Goal: Task Accomplishment & Management: Use online tool/utility

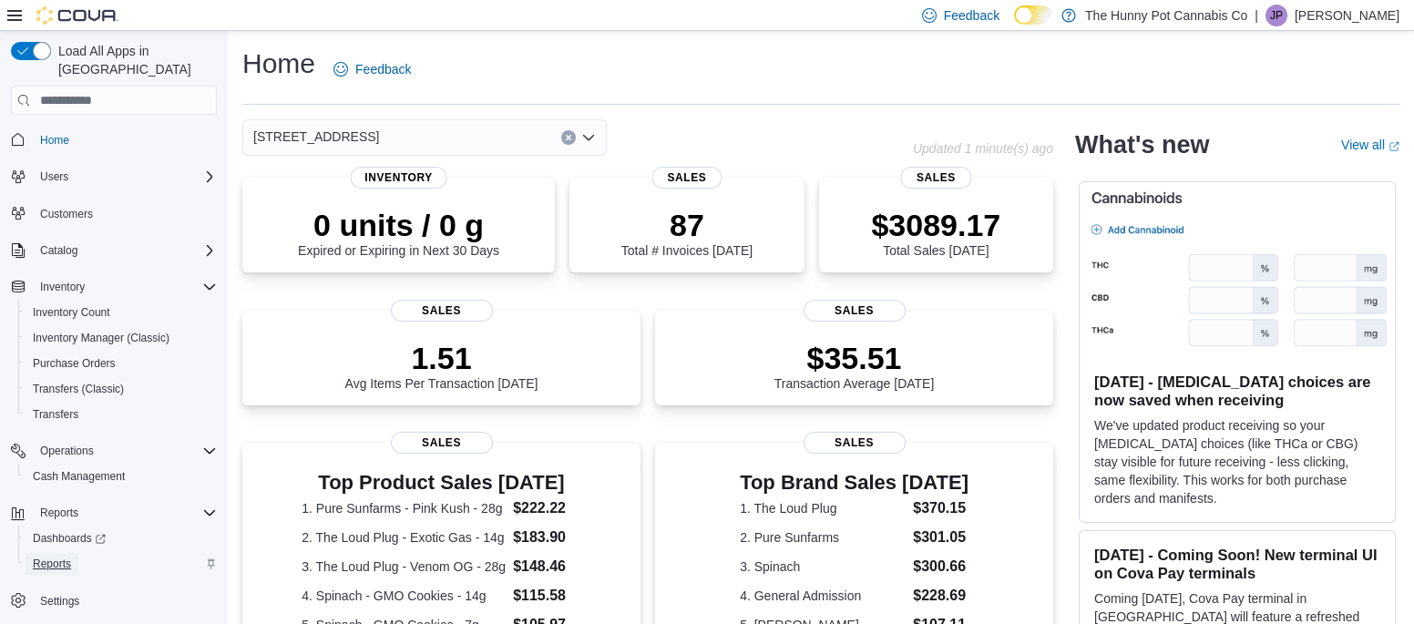
click at [46, 557] on span "Reports" at bounding box center [52, 564] width 38 height 15
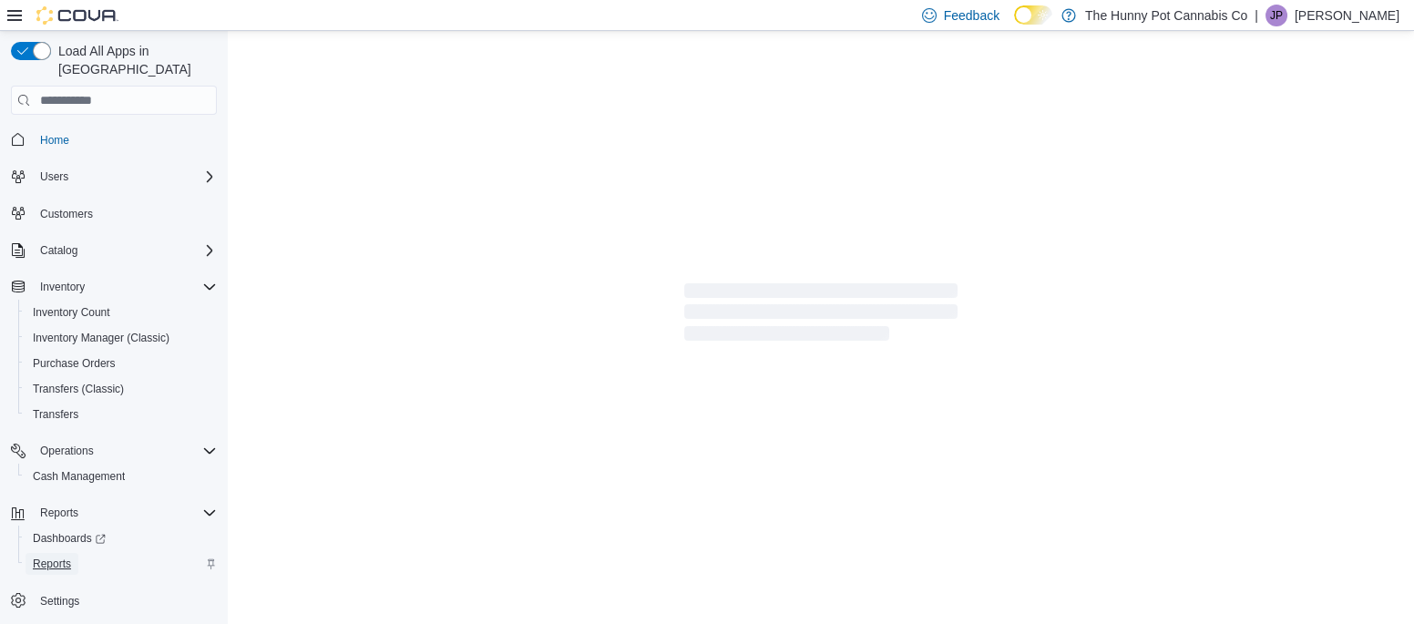
click at [46, 557] on span "Reports" at bounding box center [52, 564] width 38 height 15
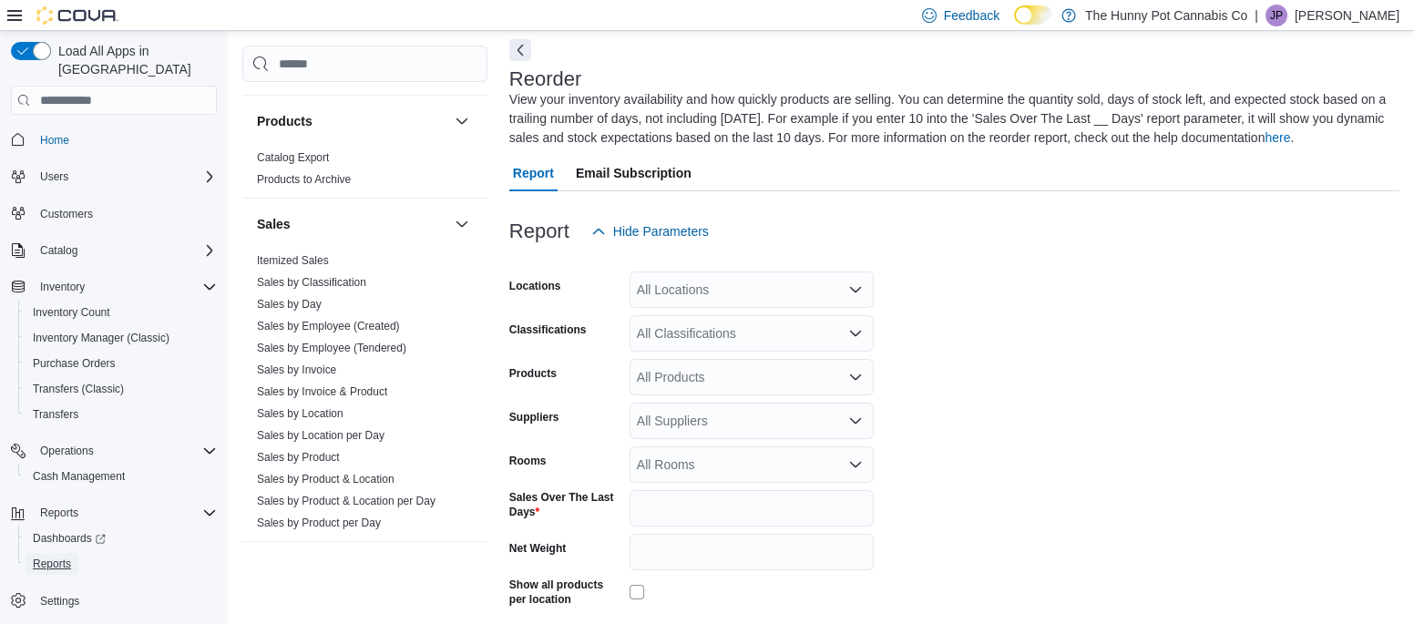
scroll to position [890, 0]
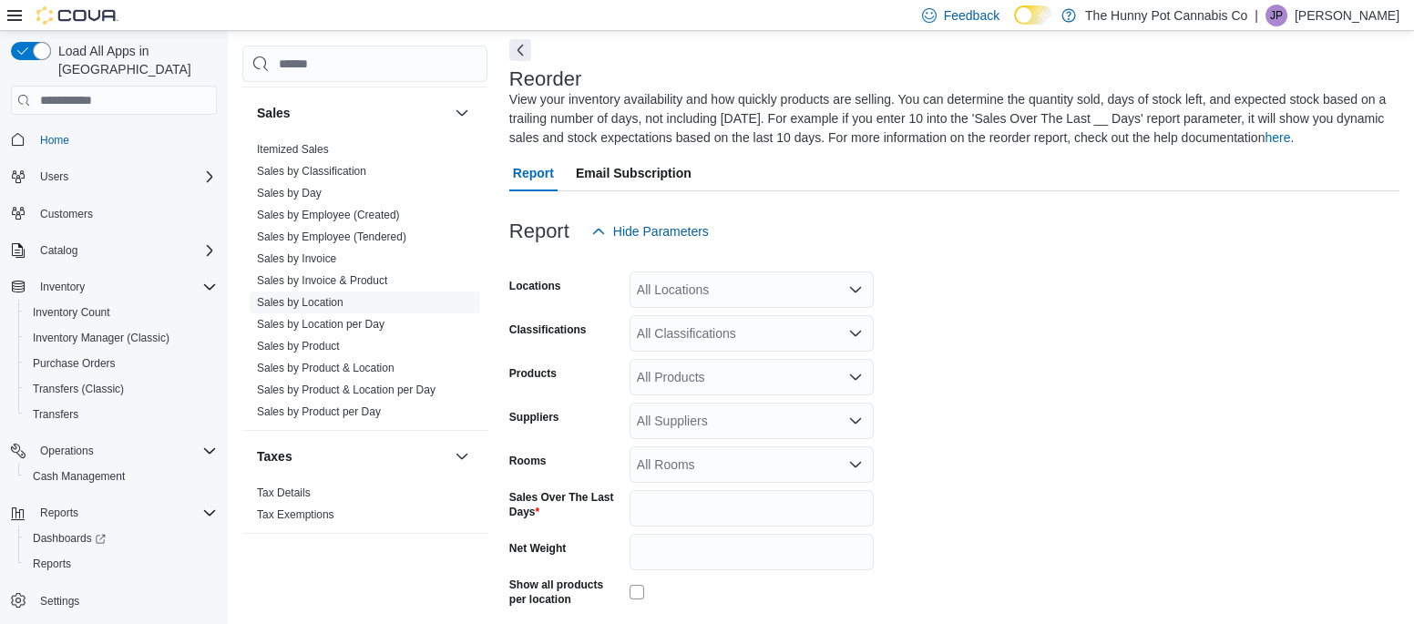
click at [317, 297] on link "Sales by Location" at bounding box center [300, 302] width 87 height 13
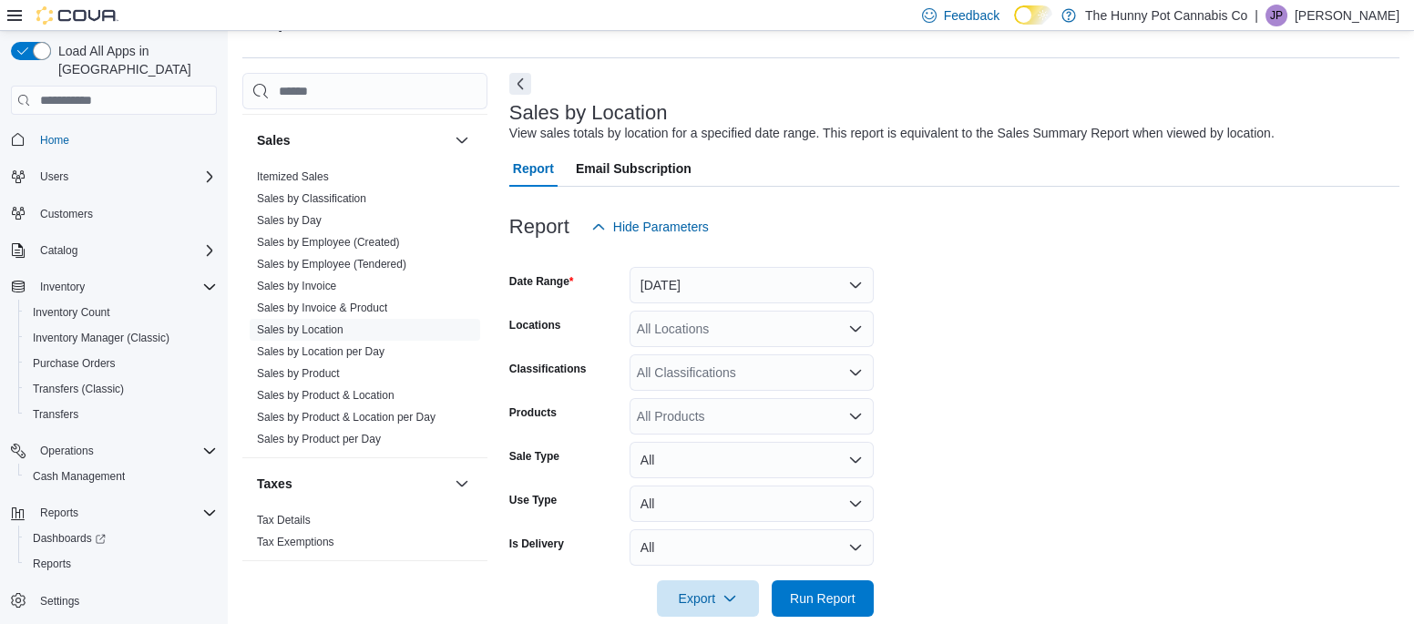
scroll to position [42, 0]
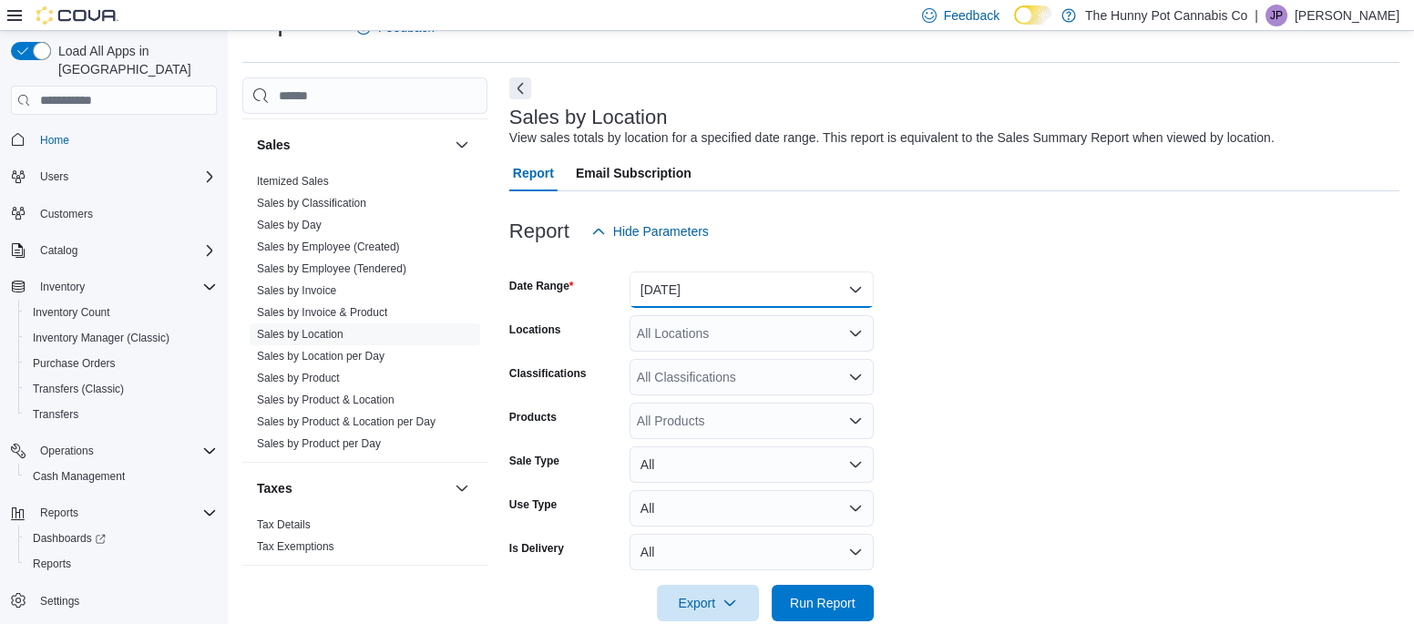
click at [690, 282] on button "Yesterday" at bounding box center [752, 290] width 244 height 36
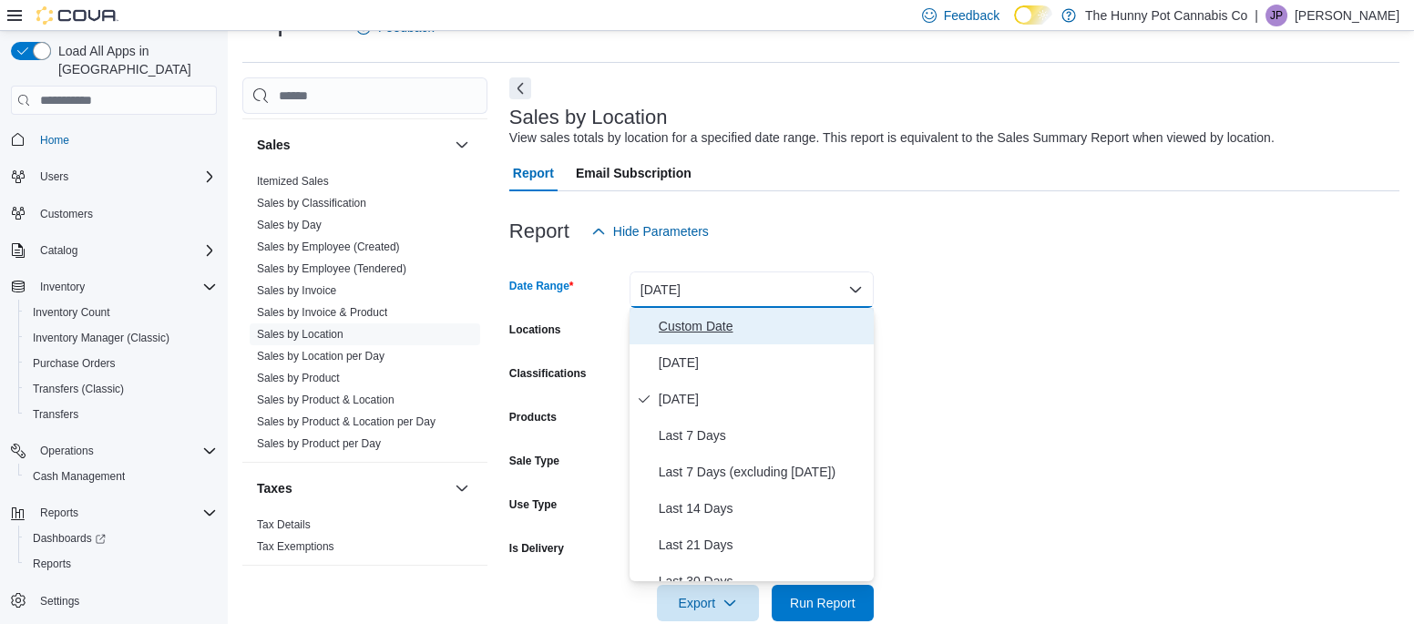
click at [688, 315] on span "Custom Date" at bounding box center [763, 326] width 208 height 22
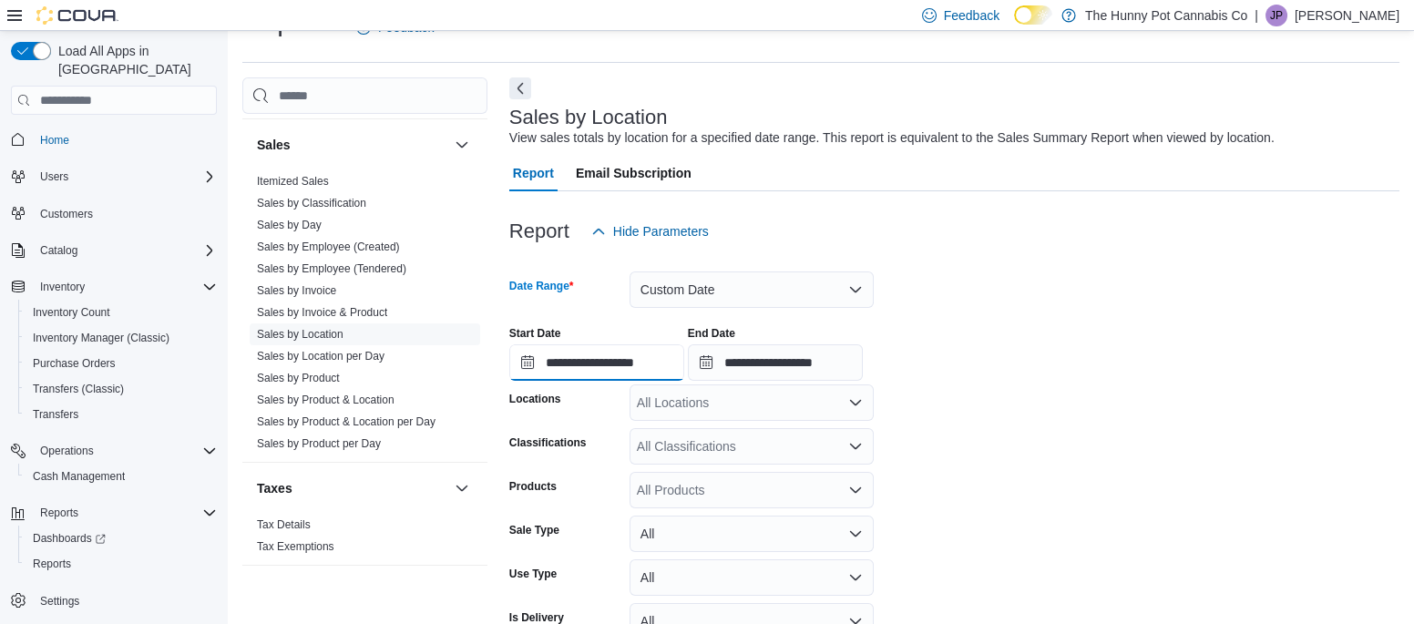
click at [672, 358] on input "**********" at bounding box center [596, 362] width 175 height 36
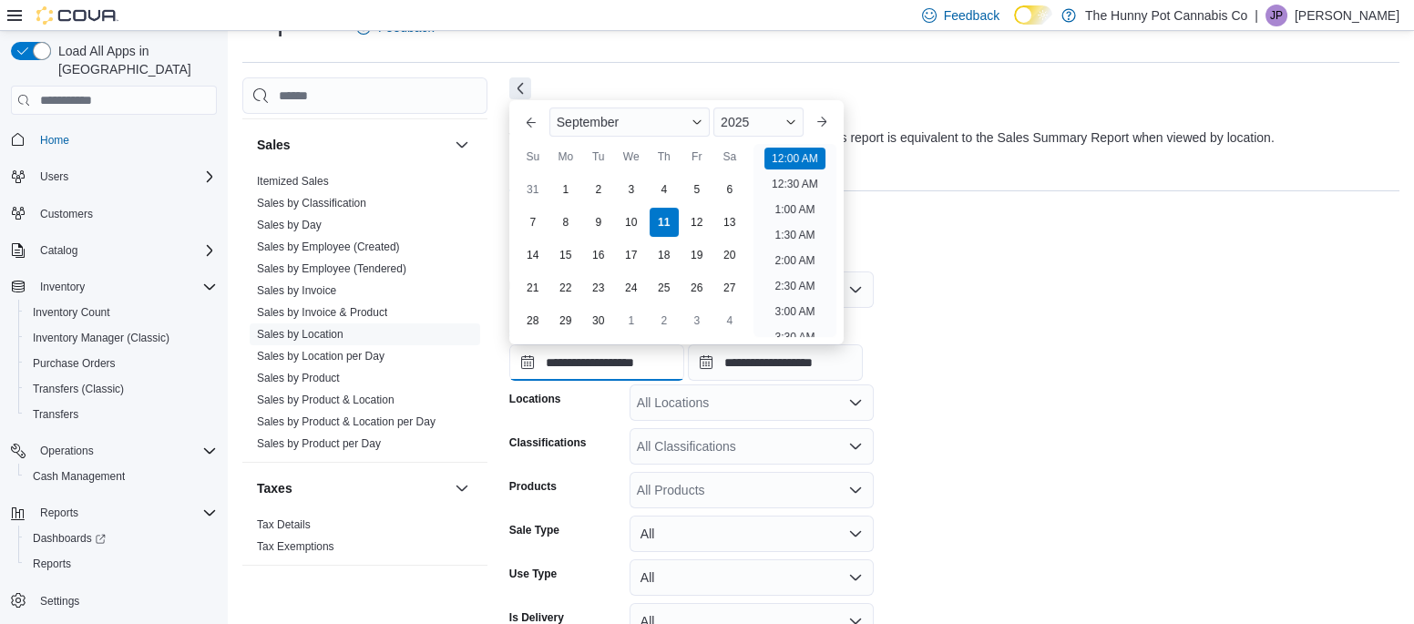
scroll to position [56, 0]
click at [565, 188] on div "1" at bounding box center [565, 190] width 32 height 32
type input "**********"
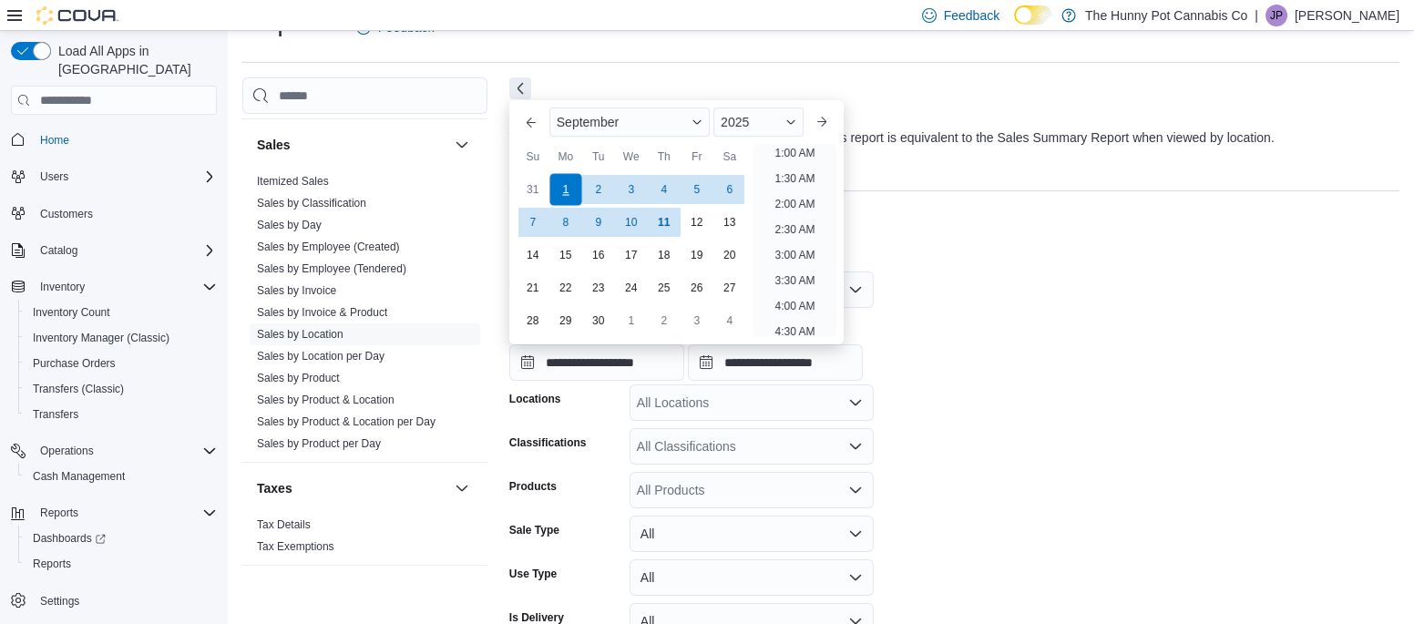
scroll to position [4, 0]
click at [706, 401] on div "All Locations" at bounding box center [752, 403] width 244 height 36
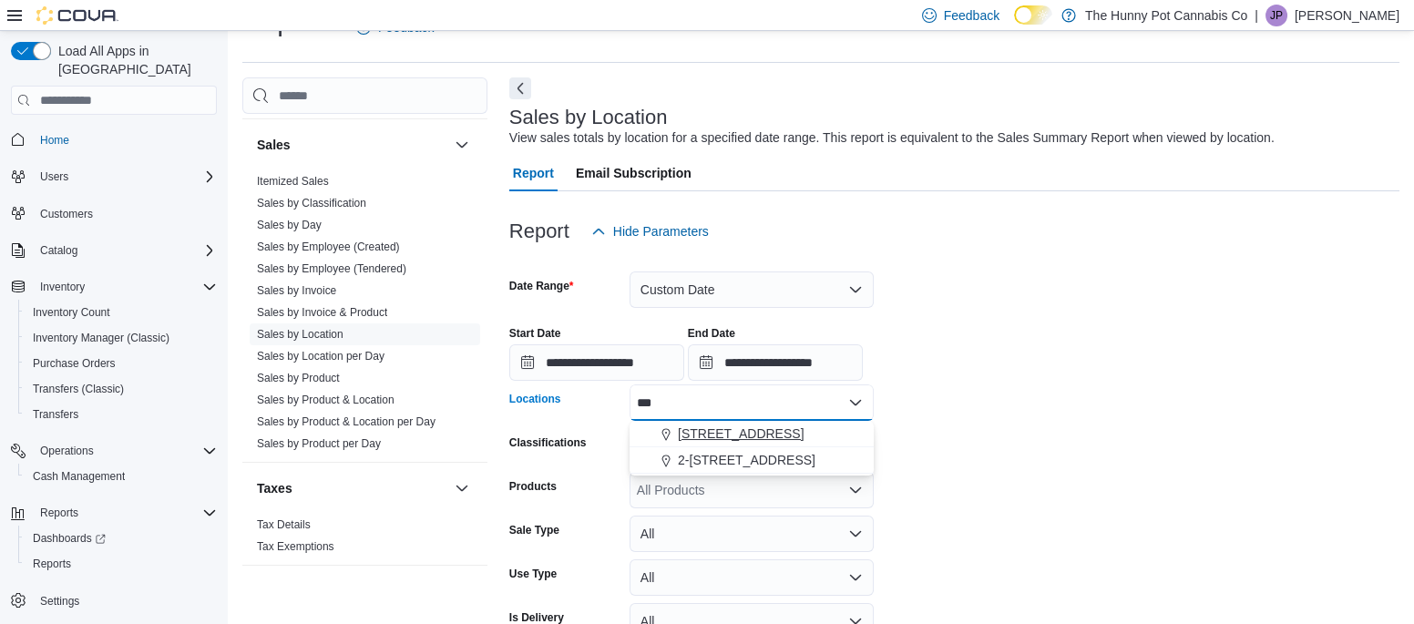
type input "***"
click at [726, 443] on span "145 Silver Reign Dr" at bounding box center [741, 434] width 126 height 18
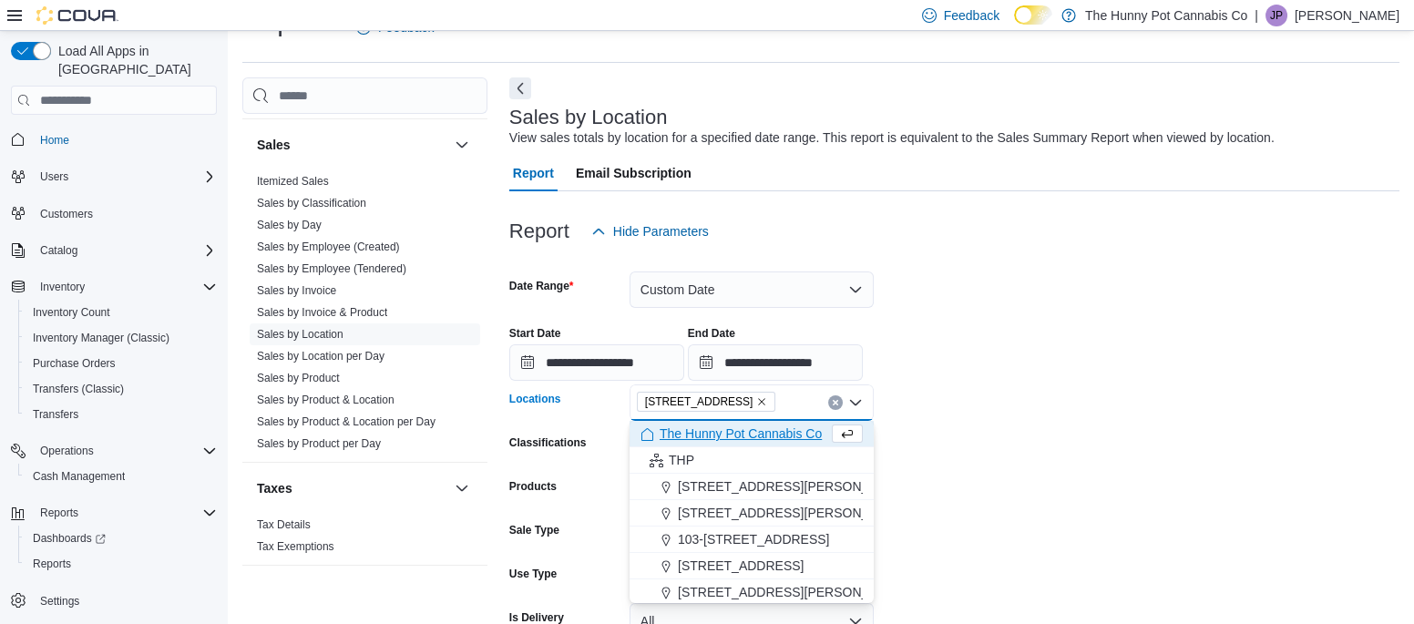
click at [932, 463] on form "**********" at bounding box center [954, 470] width 890 height 441
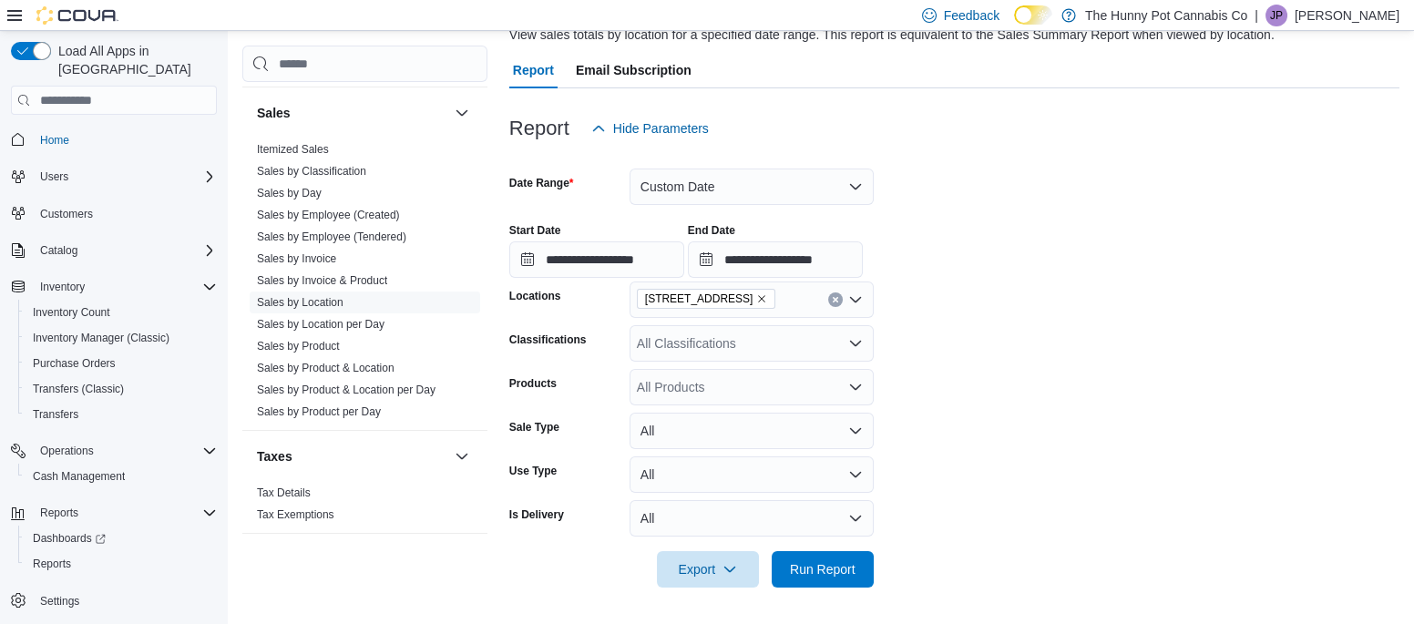
scroll to position [142, 0]
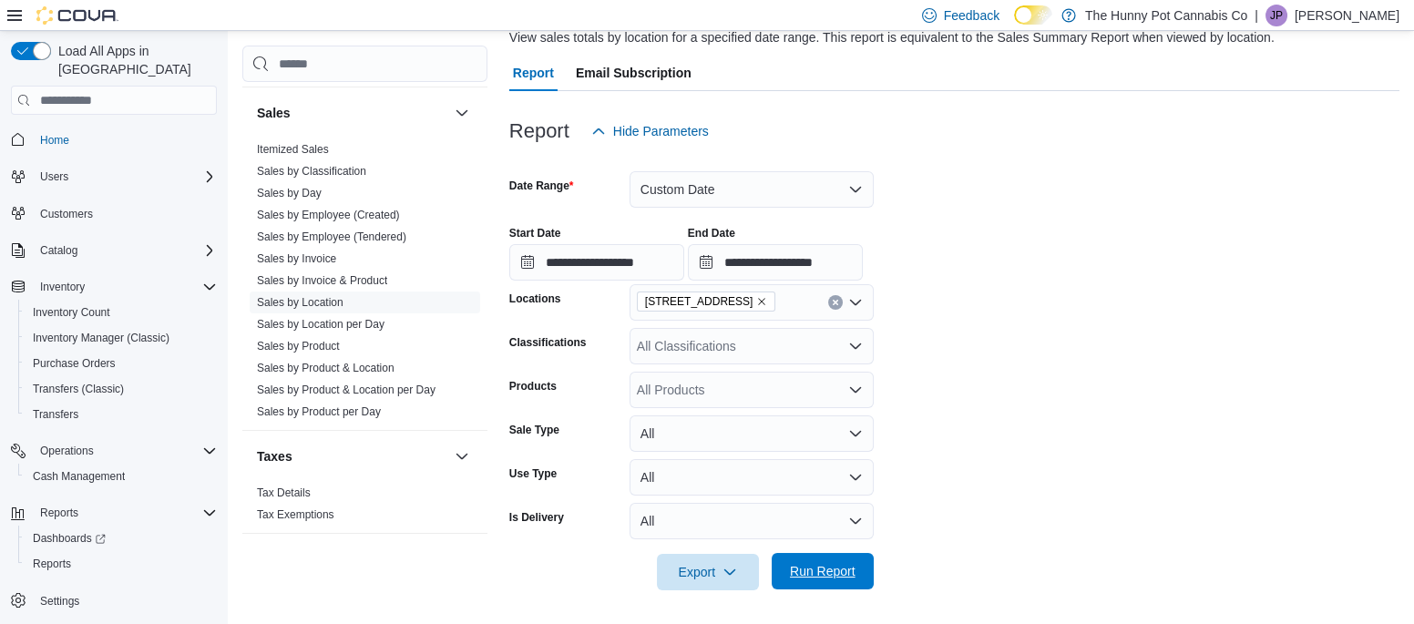
click at [826, 570] on span "Run Report" at bounding box center [823, 571] width 66 height 18
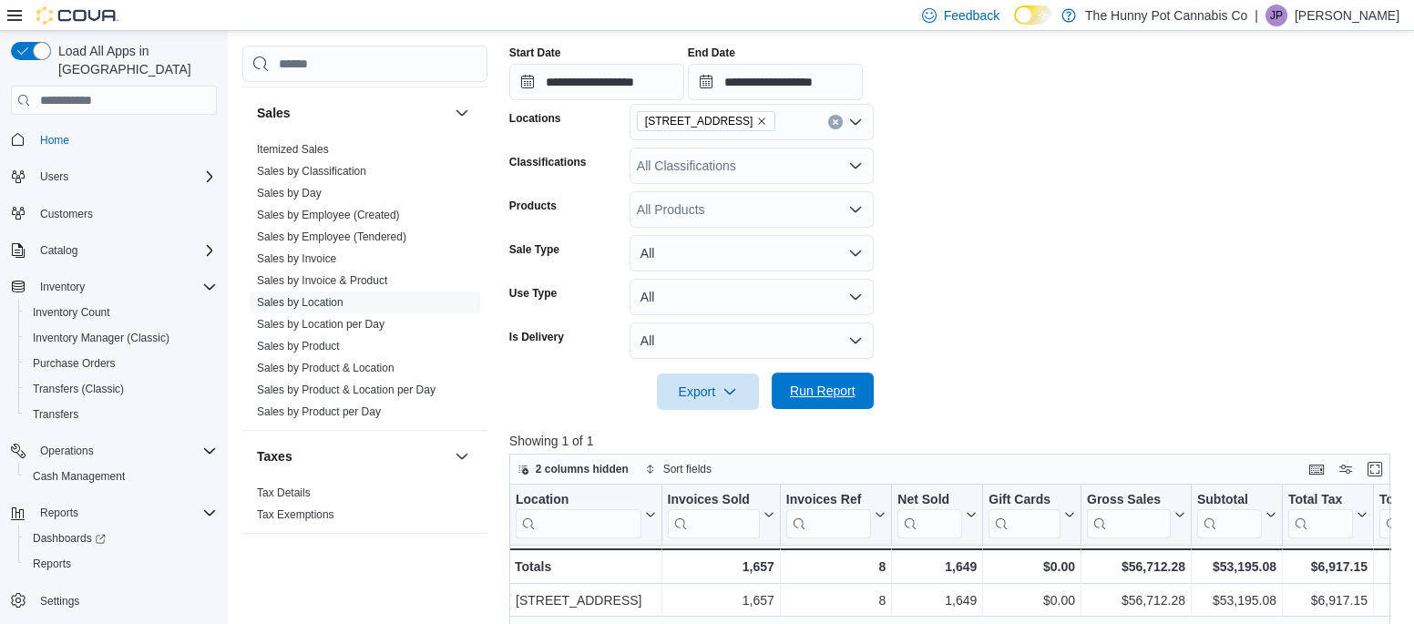
scroll to position [336, 0]
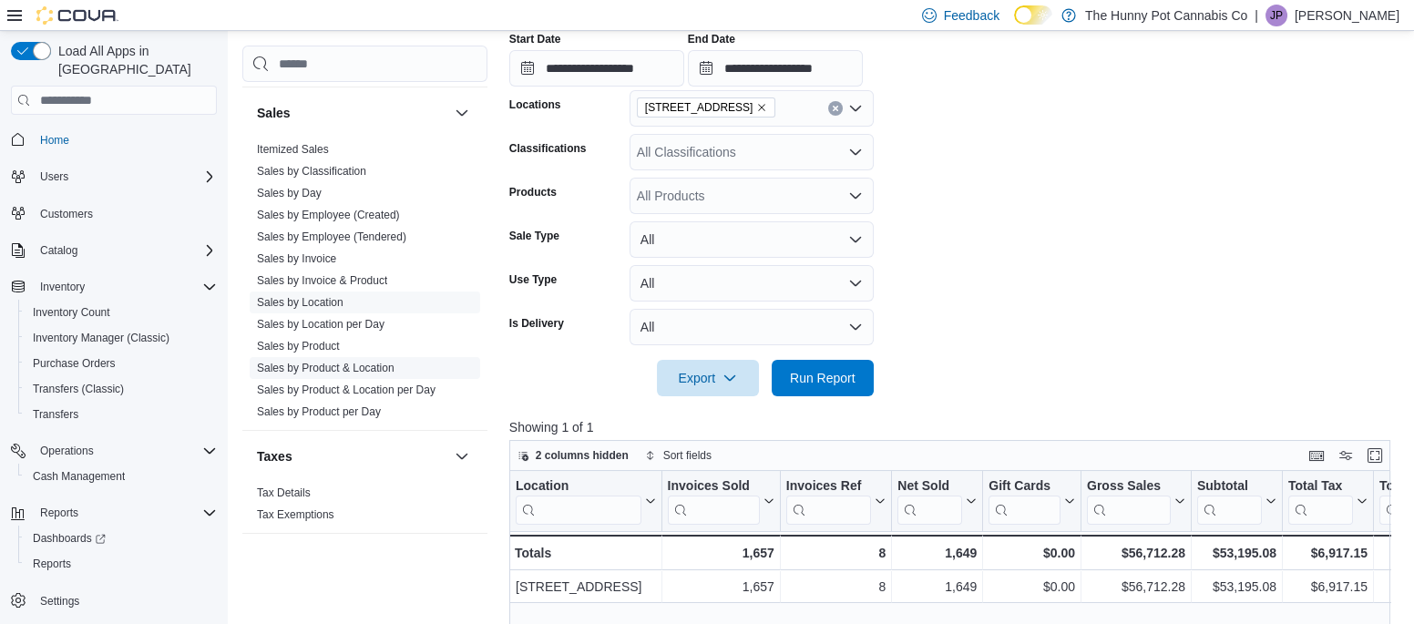
click at [347, 362] on link "Sales by Product & Location" at bounding box center [326, 368] width 138 height 13
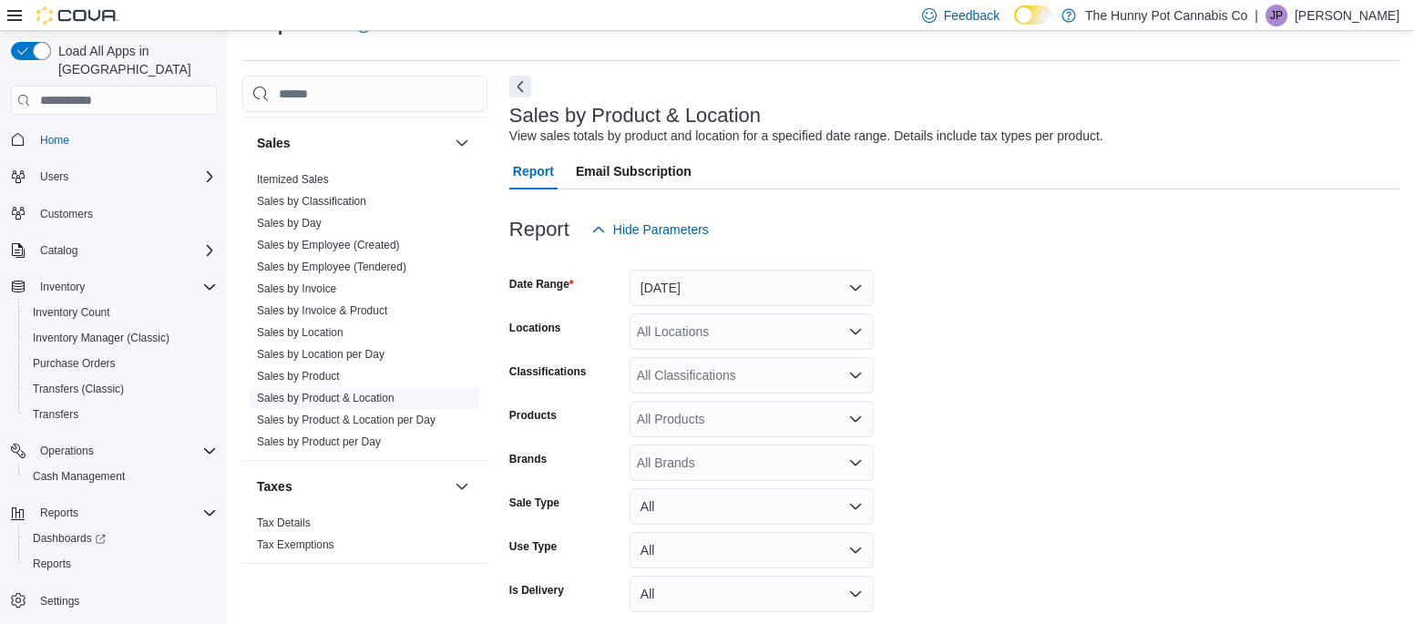
scroll to position [42, 0]
click at [692, 284] on button "Yesterday" at bounding box center [752, 290] width 244 height 36
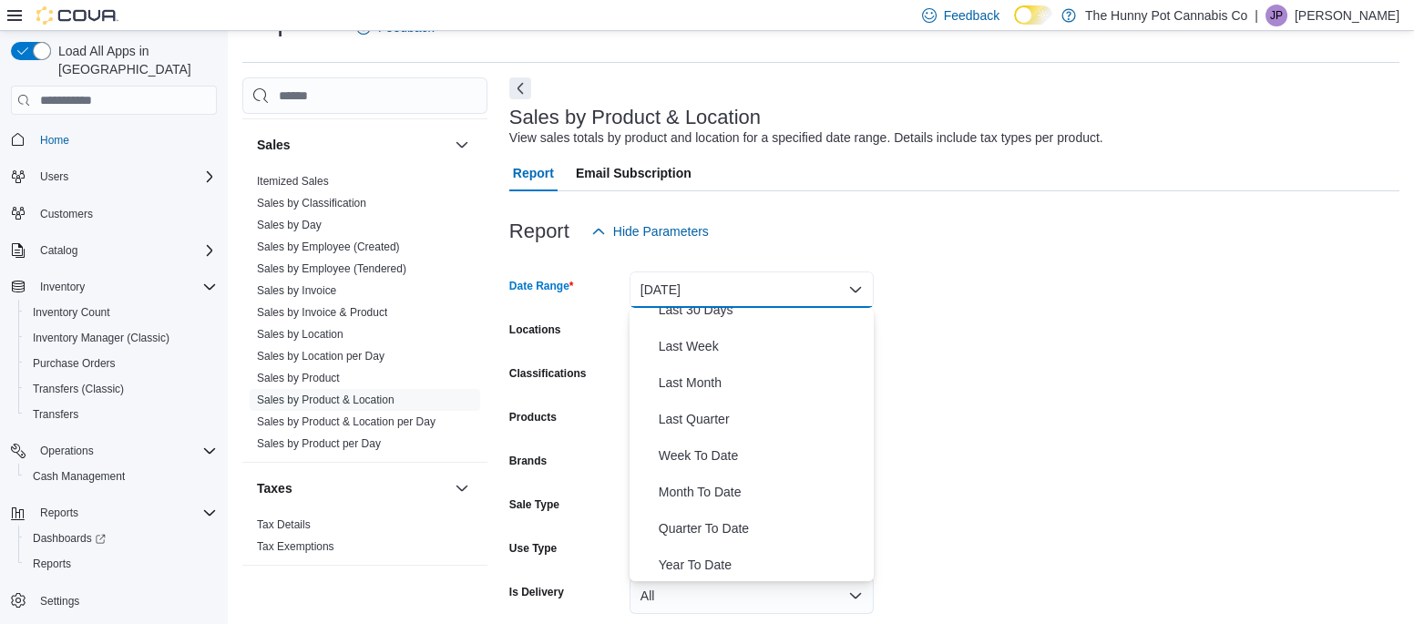
scroll to position [272, 0]
click at [677, 492] on span "Month To Date" at bounding box center [763, 491] width 208 height 22
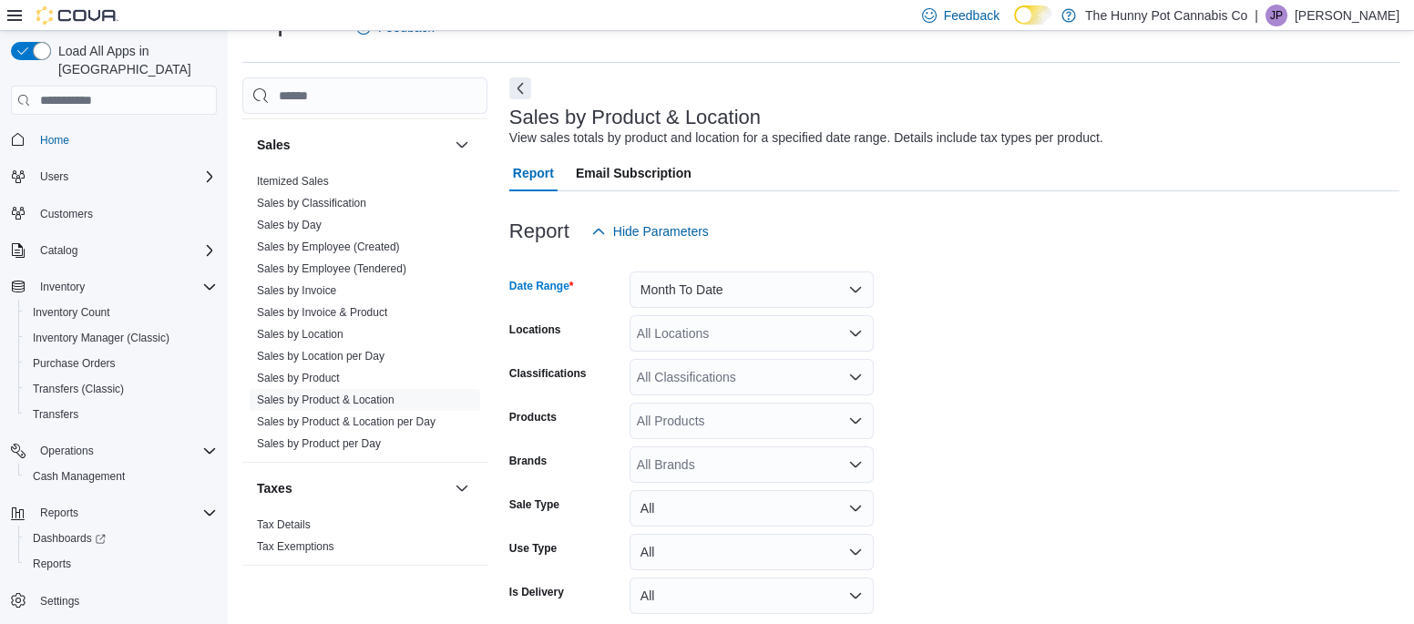
click at [775, 331] on div "All Locations" at bounding box center [752, 333] width 244 height 36
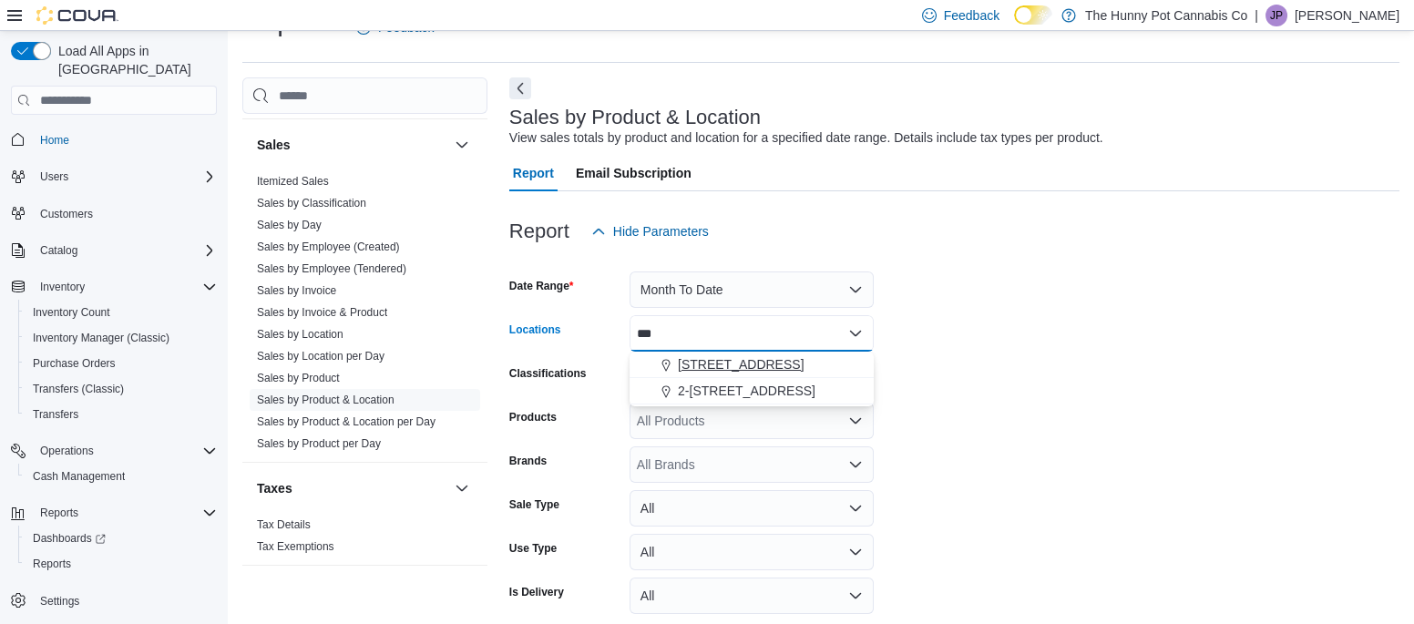
type input "***"
click at [778, 363] on span "145 Silver Reign Dr" at bounding box center [741, 364] width 126 height 18
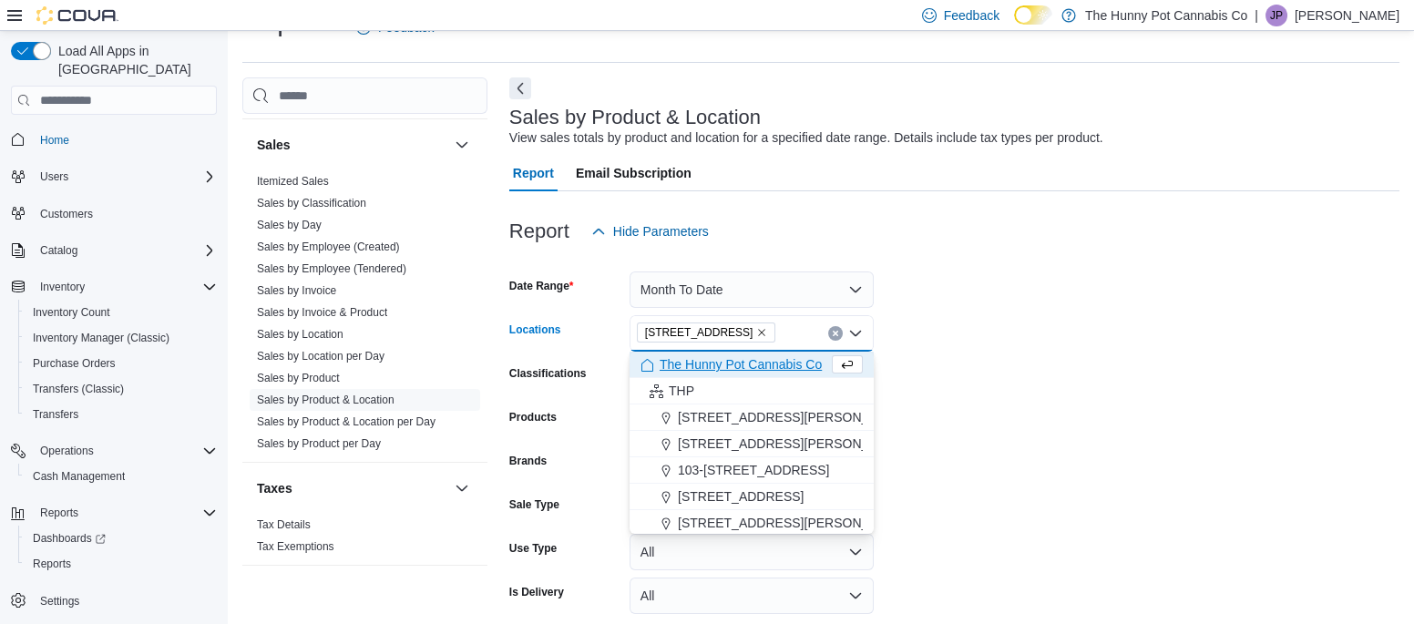
click at [916, 364] on form "Date Range Month To Date Locations 145 Silver Reign Dr Combo box. Selected. 145…" at bounding box center [954, 457] width 890 height 415
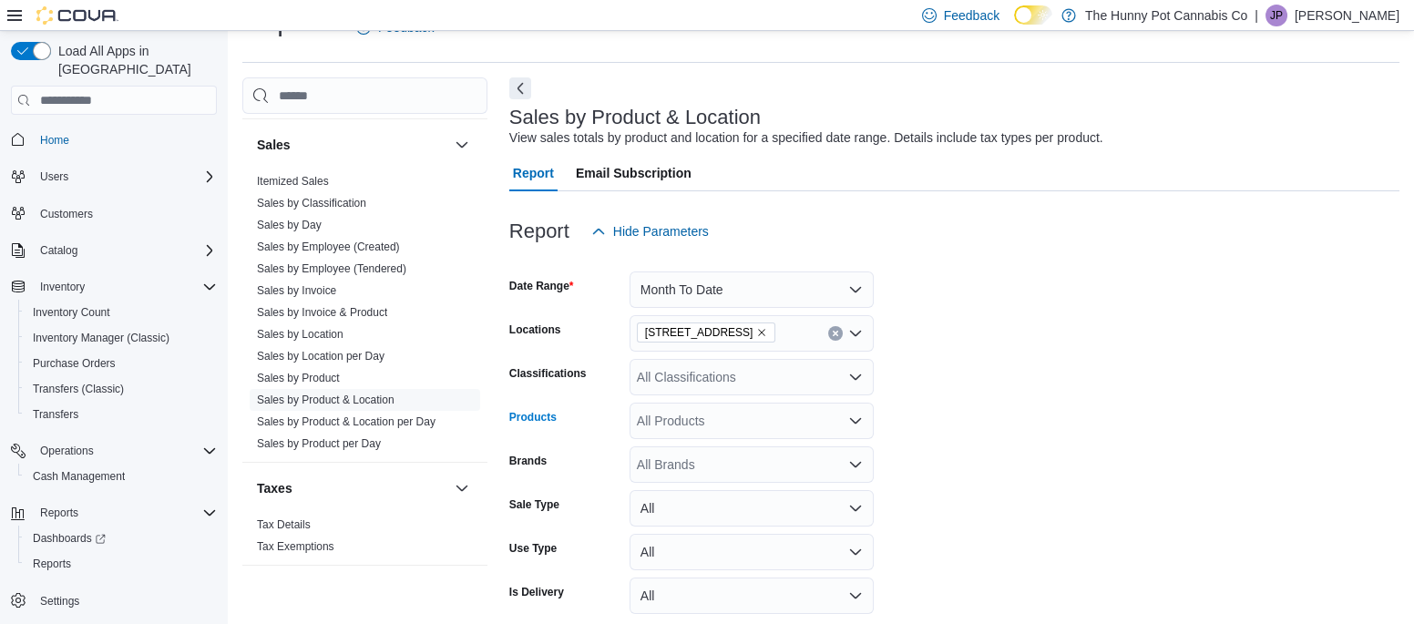
click at [650, 428] on div "All Products" at bounding box center [752, 421] width 244 height 36
type input "***"
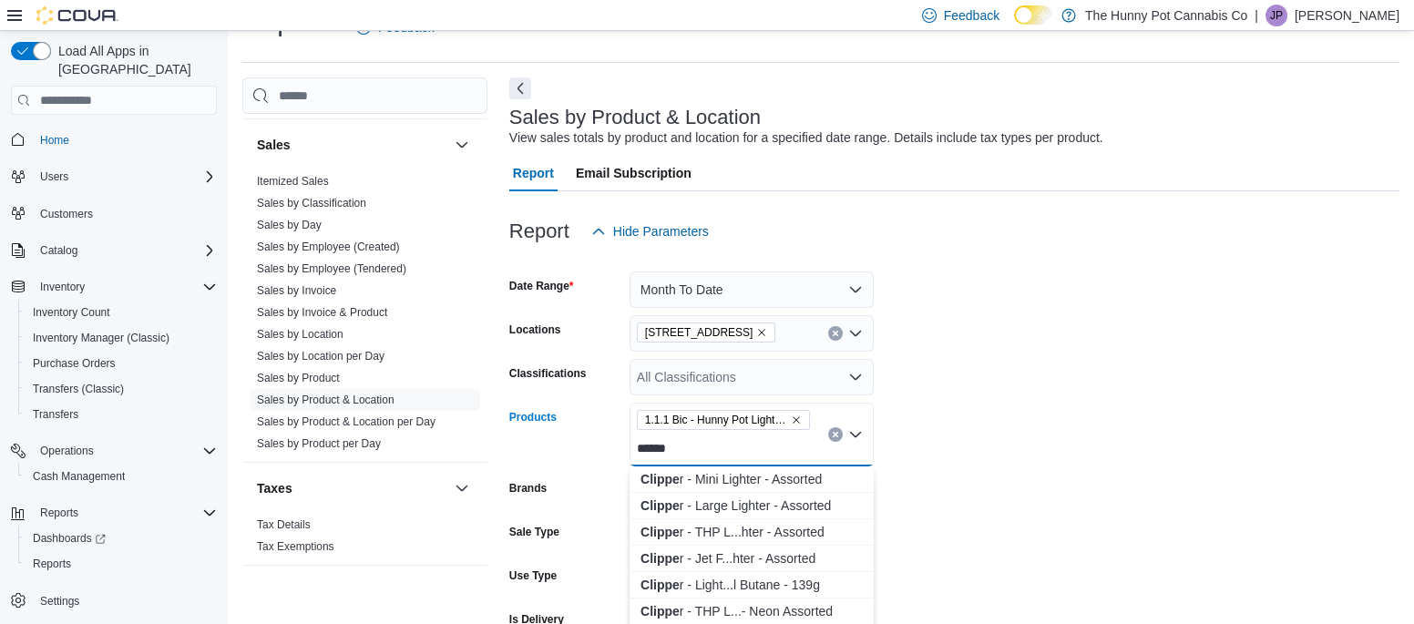
type input "*******"
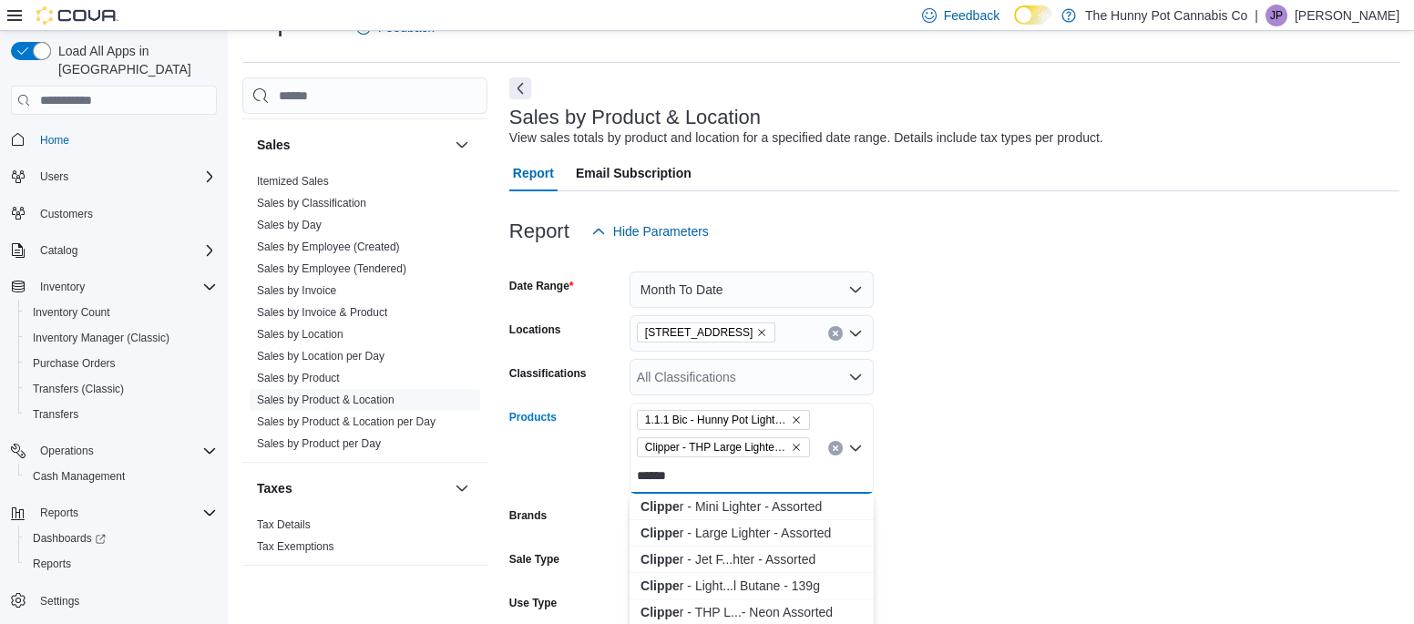
type input "*******"
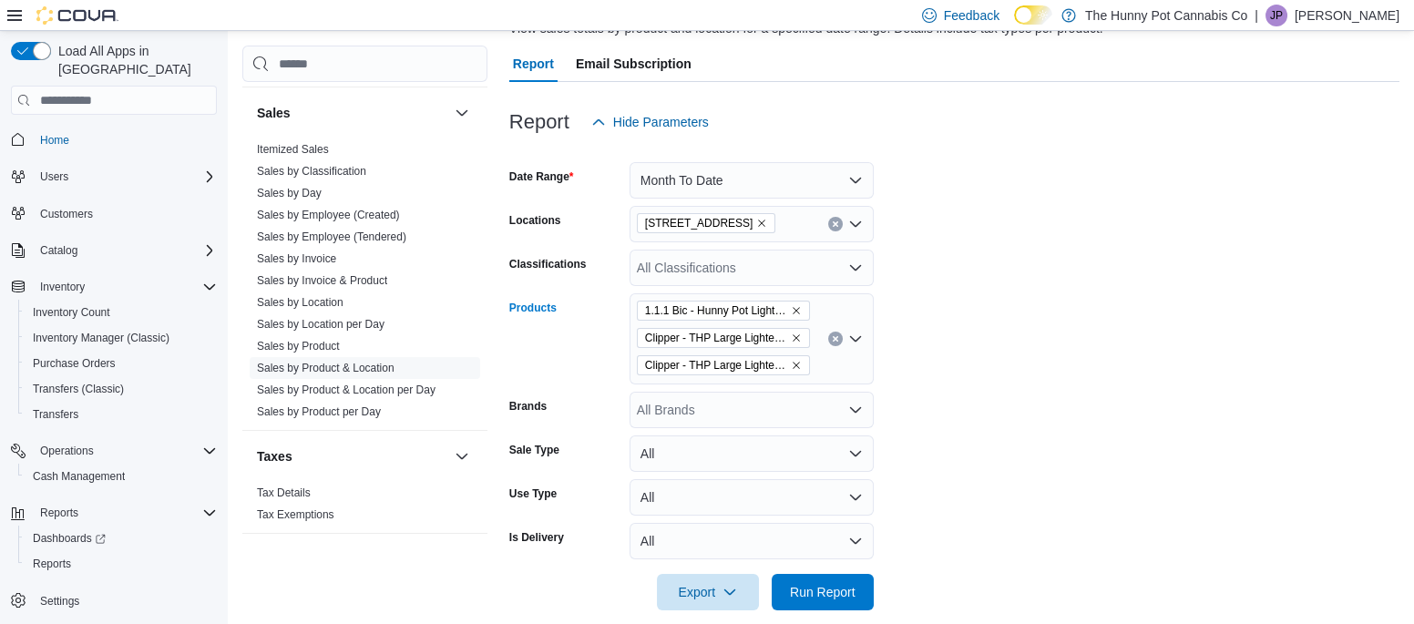
scroll to position [152, 0]
click at [856, 590] on span "Run Report" at bounding box center [823, 590] width 80 height 36
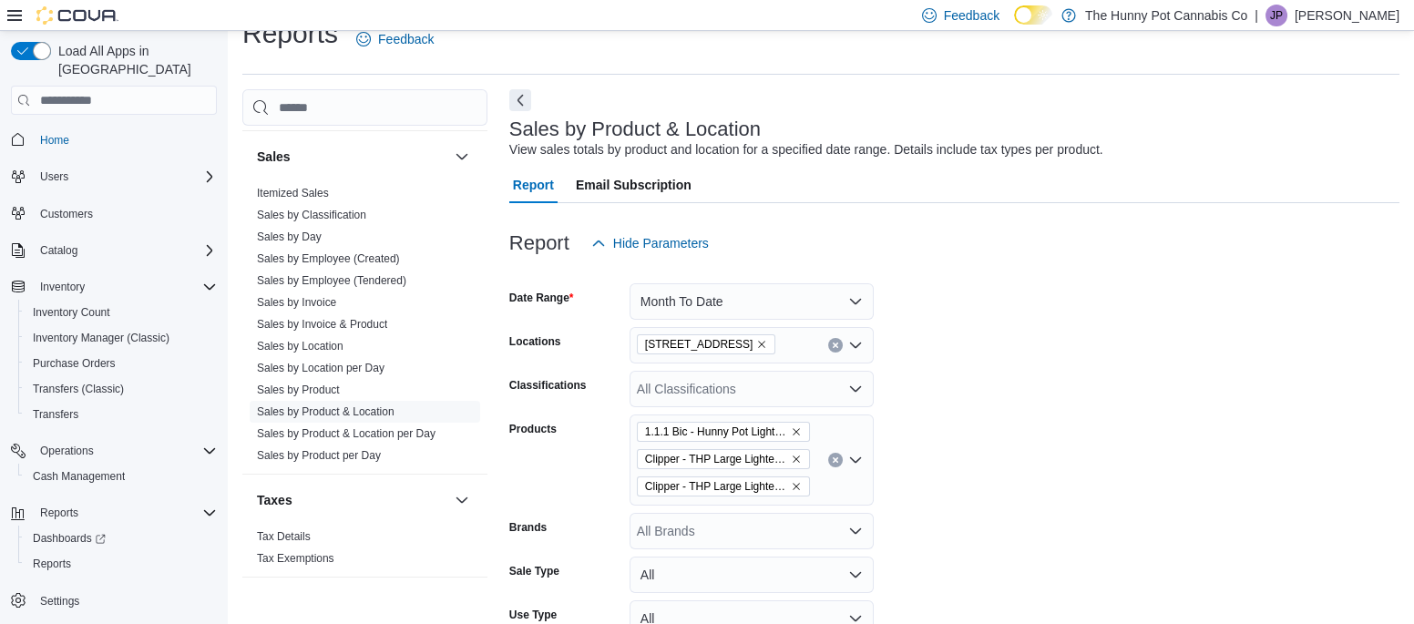
scroll to position [15, 0]
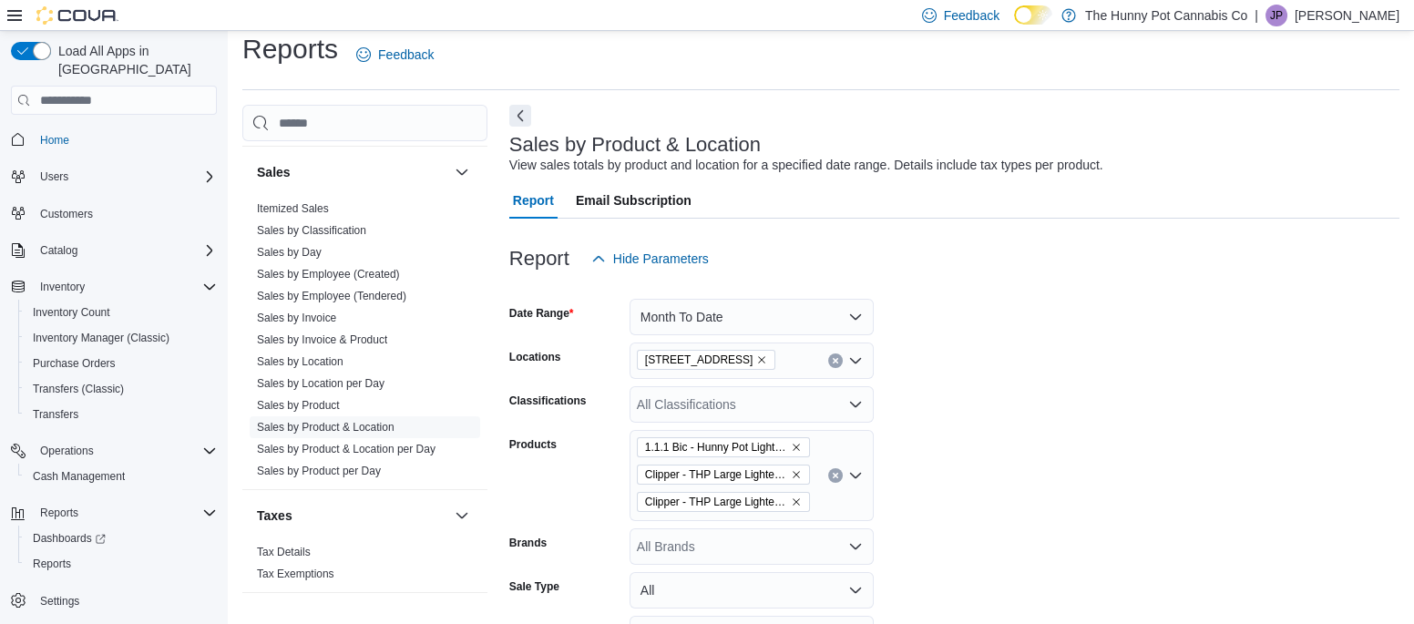
click at [837, 477] on icon "Clear input" at bounding box center [835, 475] width 7 height 7
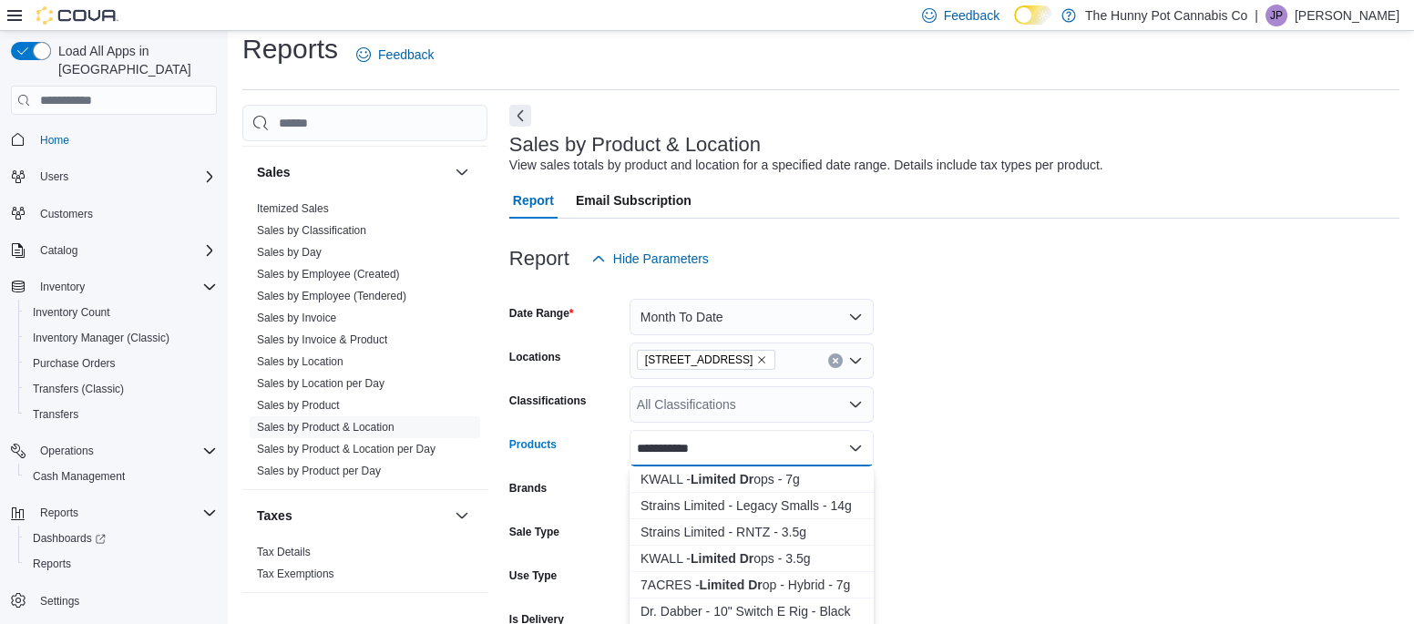
type input "**********"
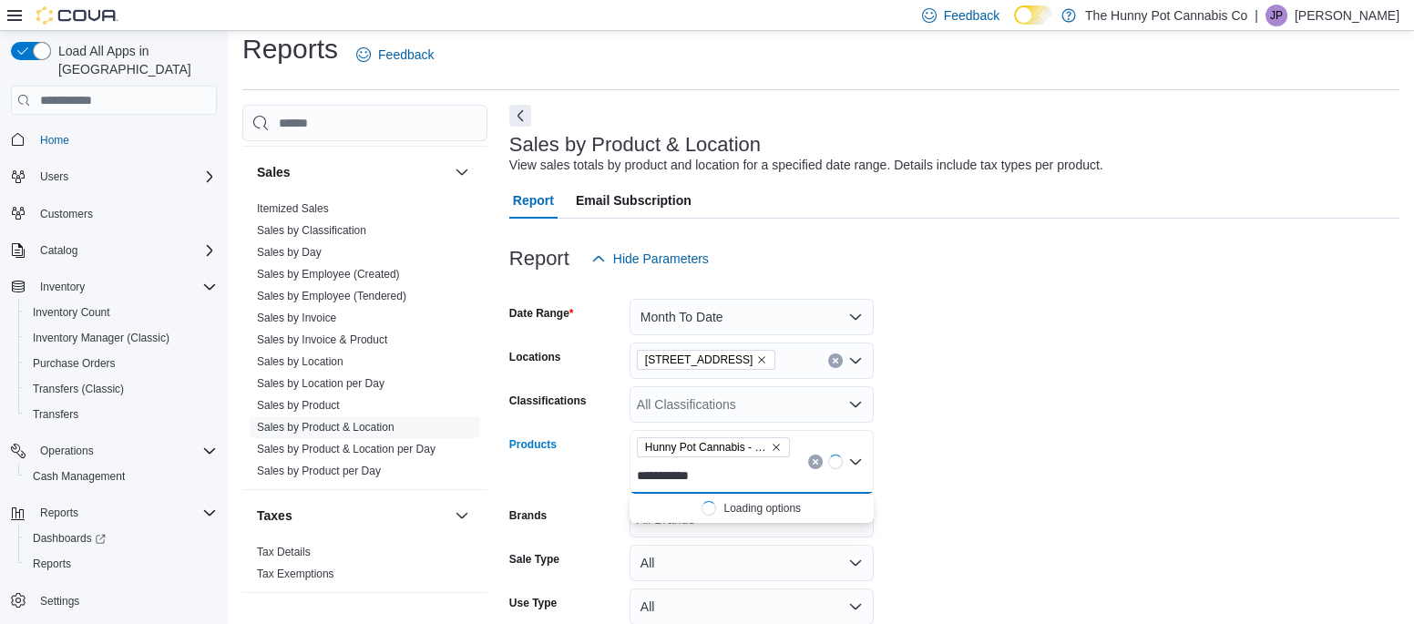
type input "**********"
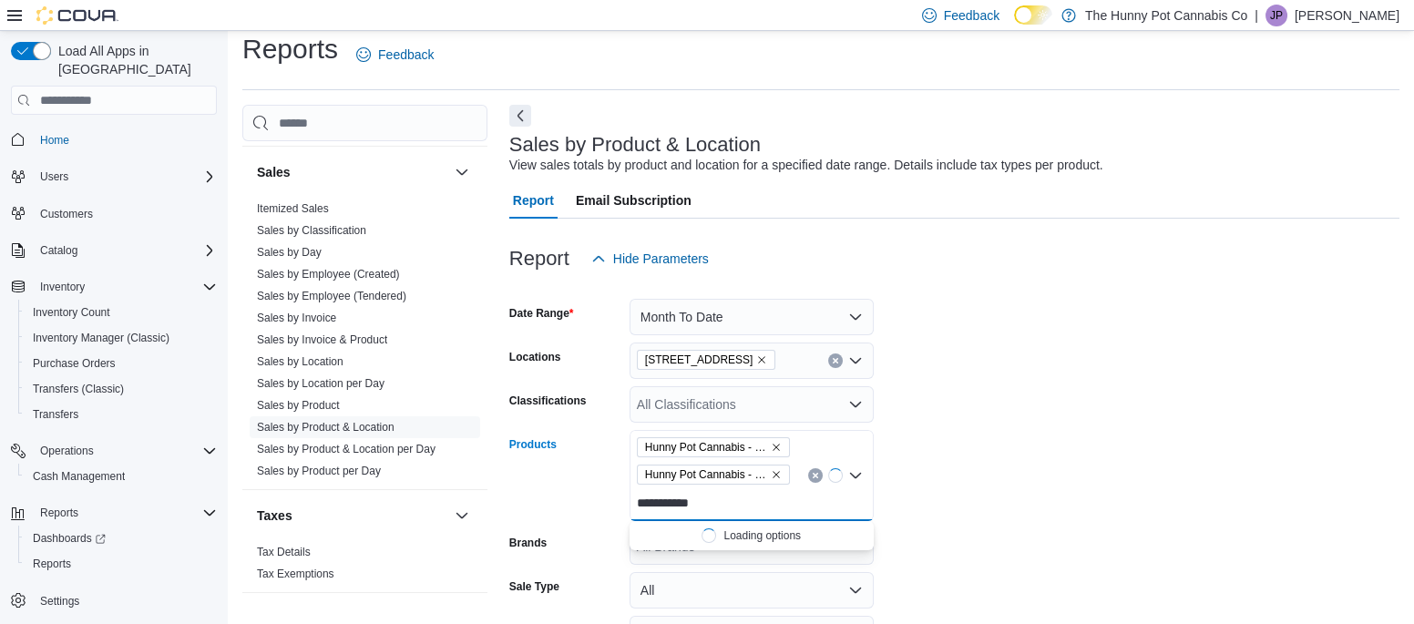
type input "**********"
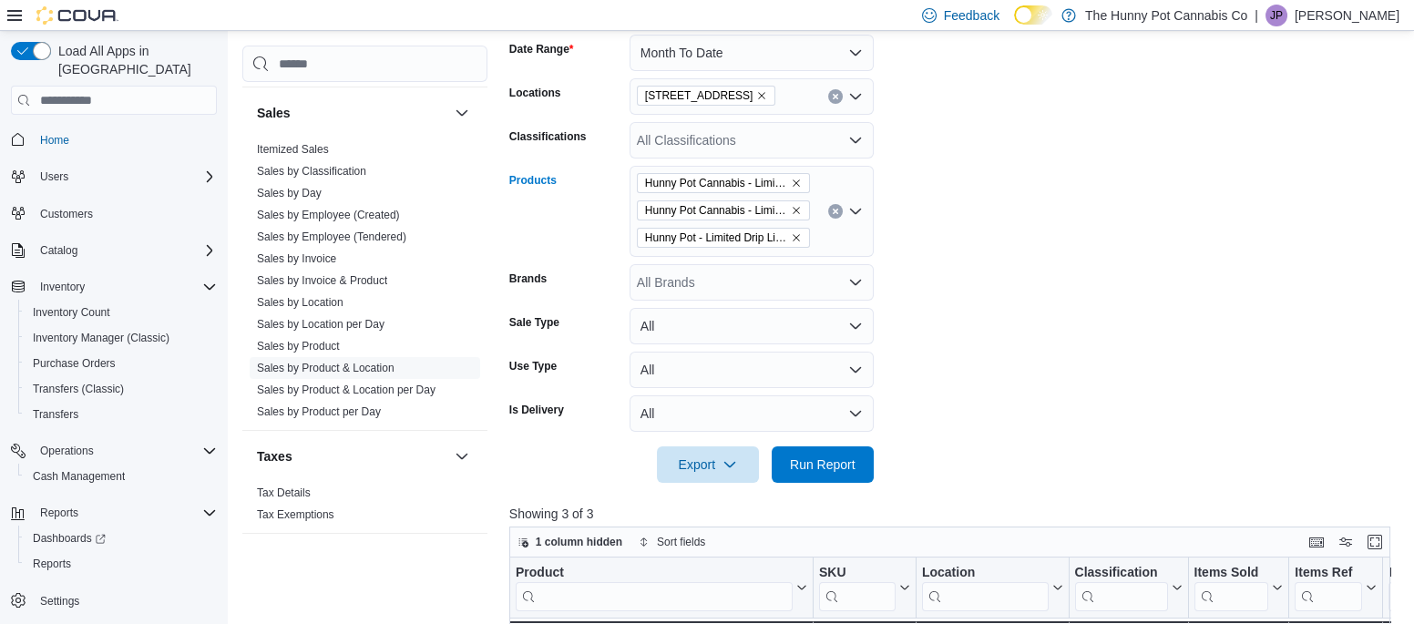
scroll to position [276, 0]
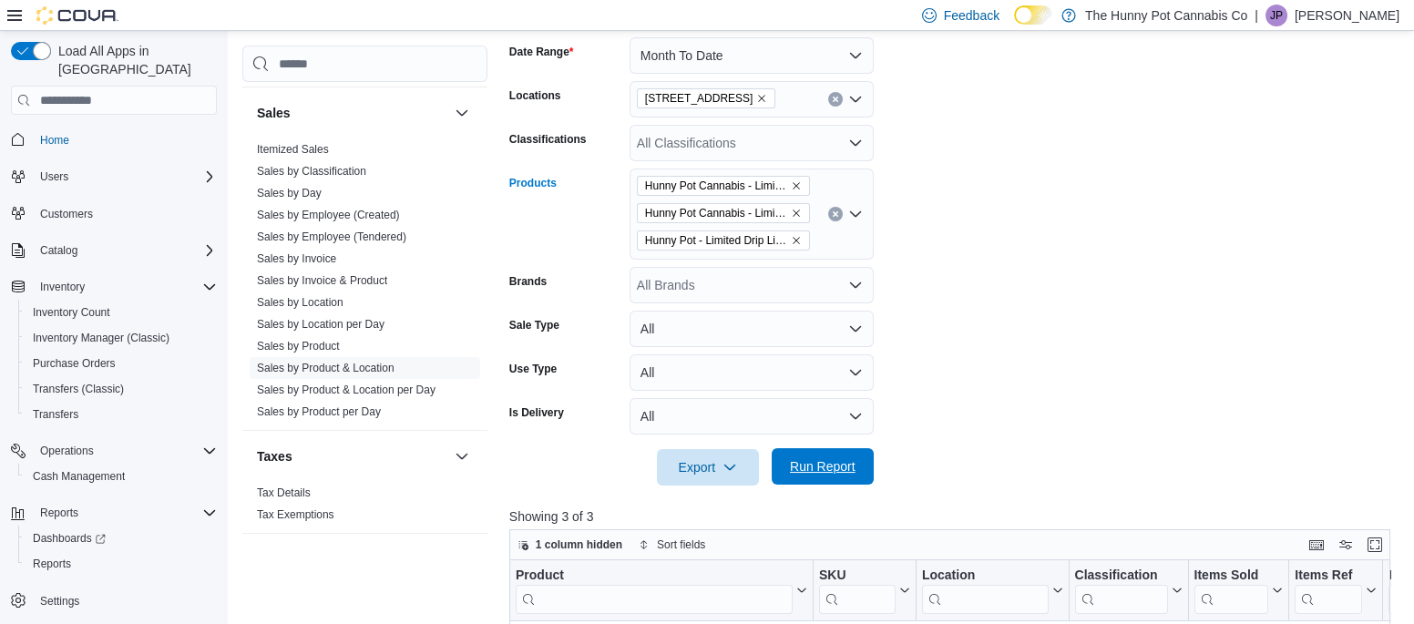
click at [826, 477] on span "Run Report" at bounding box center [823, 466] width 80 height 36
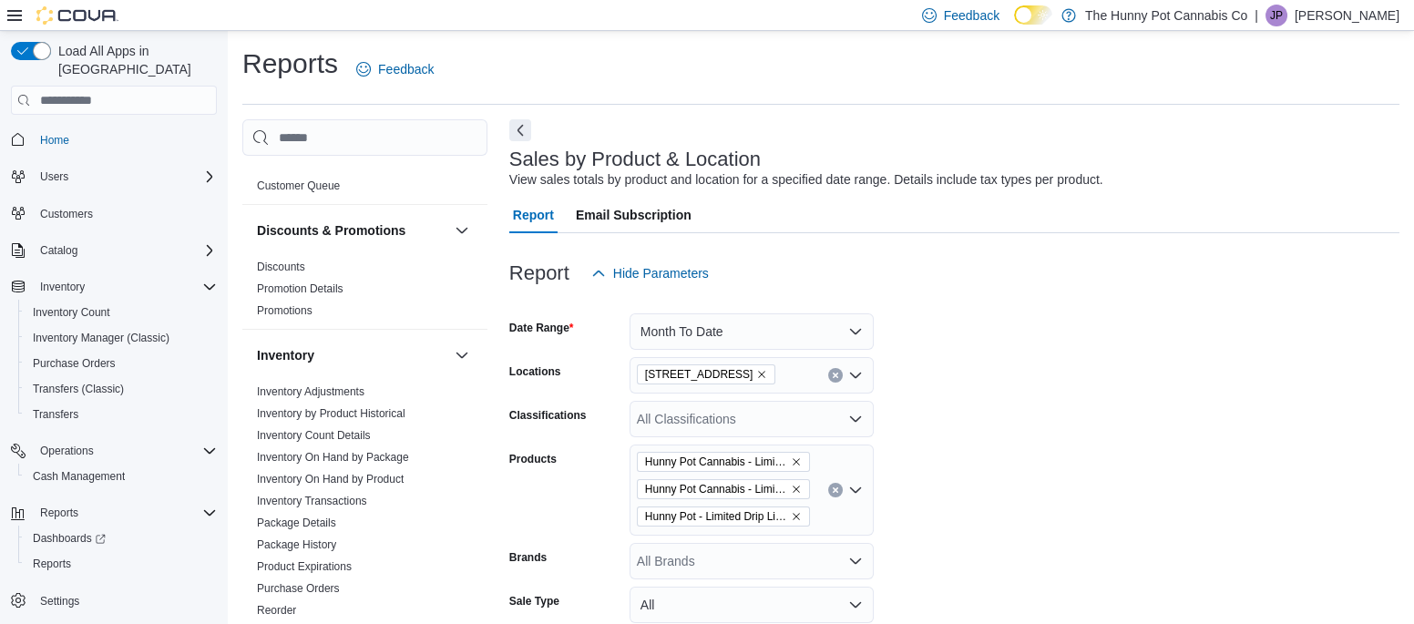
scroll to position [27, 0]
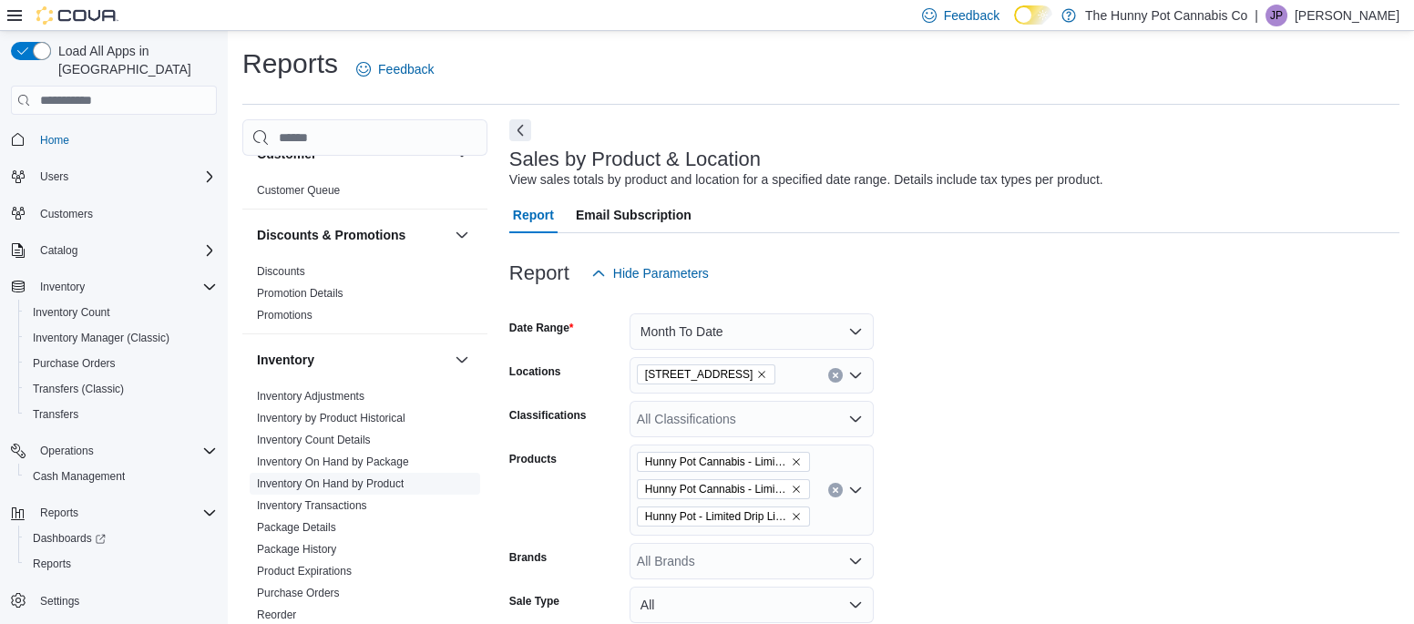
click at [343, 483] on link "Inventory On Hand by Product" at bounding box center [330, 483] width 147 height 13
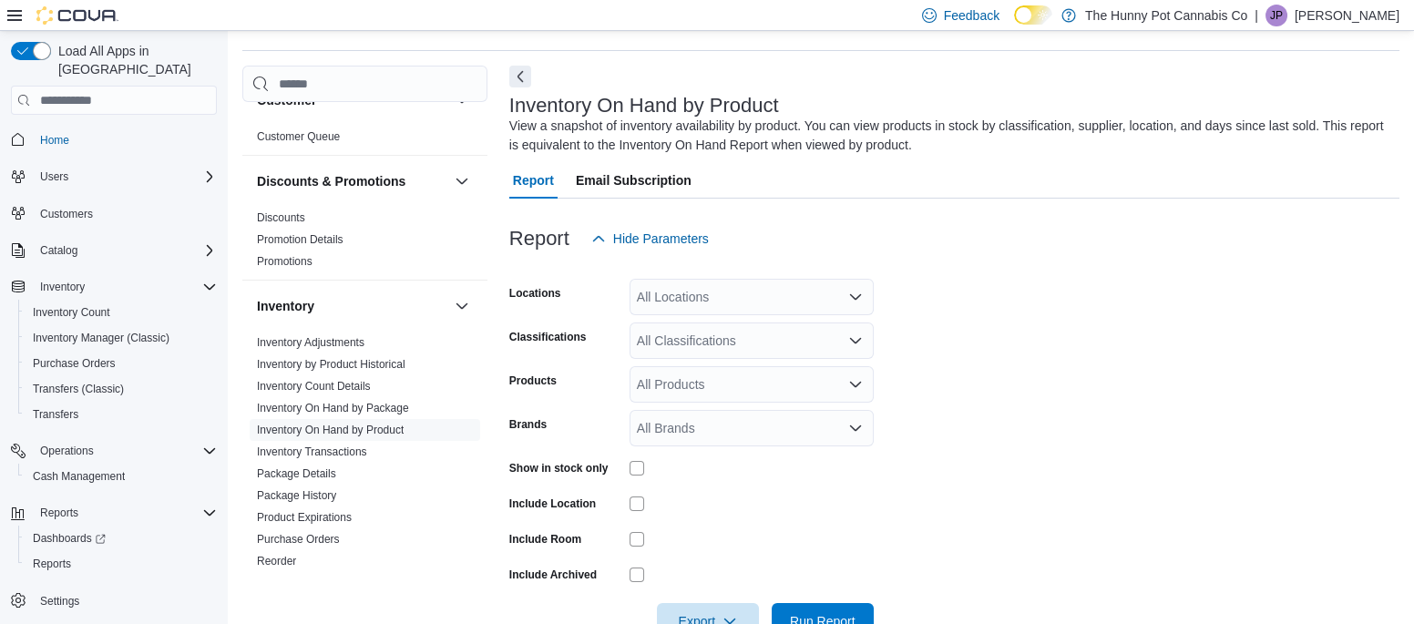
scroll to position [61, 0]
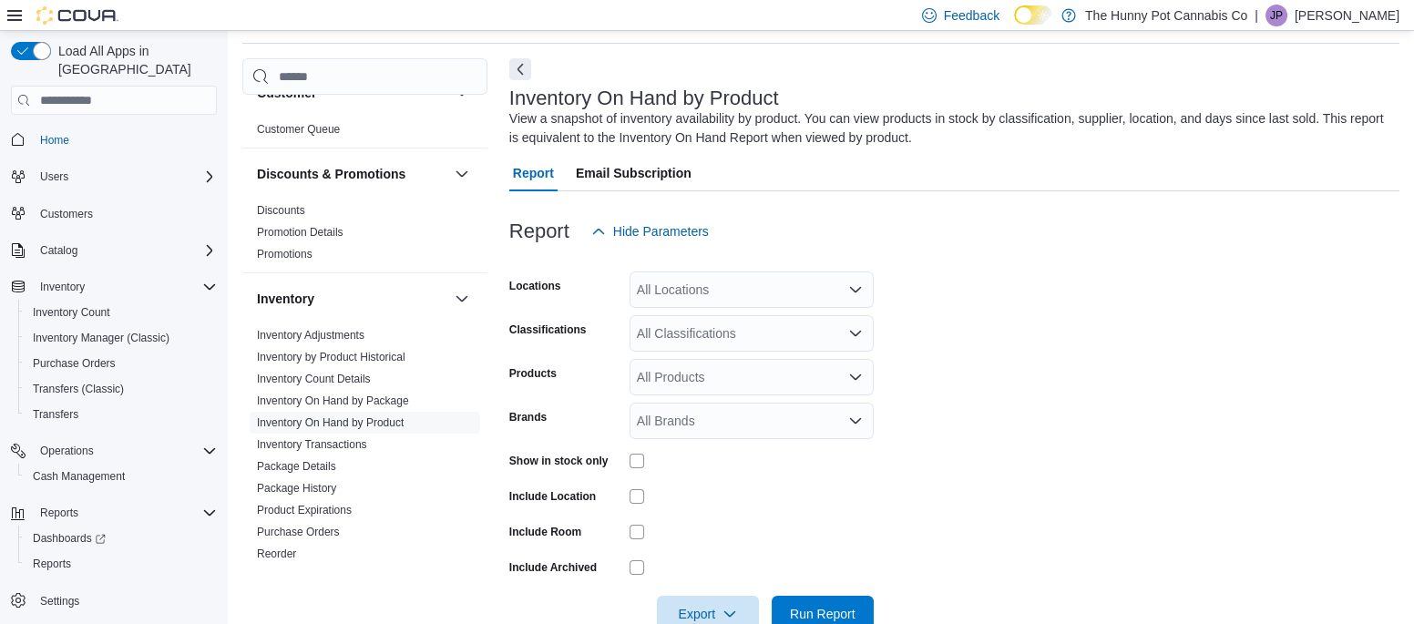
click at [750, 306] on div "All Locations" at bounding box center [752, 290] width 244 height 36
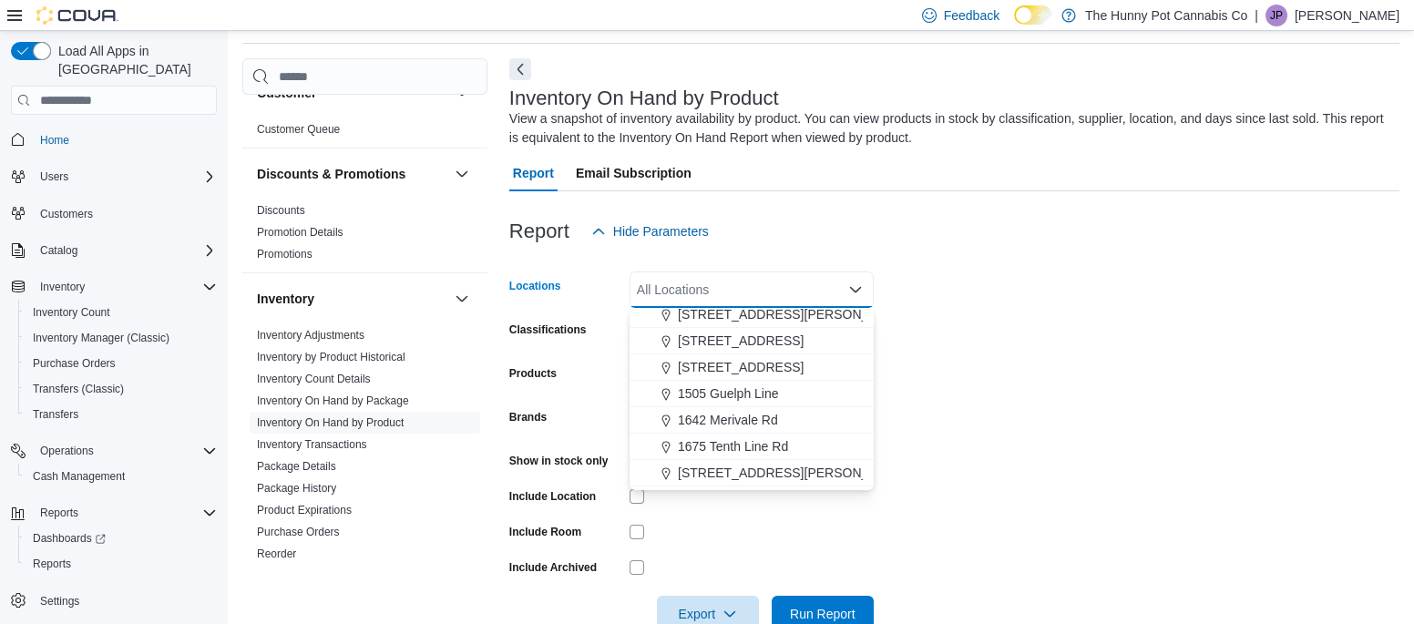
scroll to position [163, 0]
click at [747, 368] on span "145 Silver Reign Dr" at bounding box center [741, 369] width 126 height 18
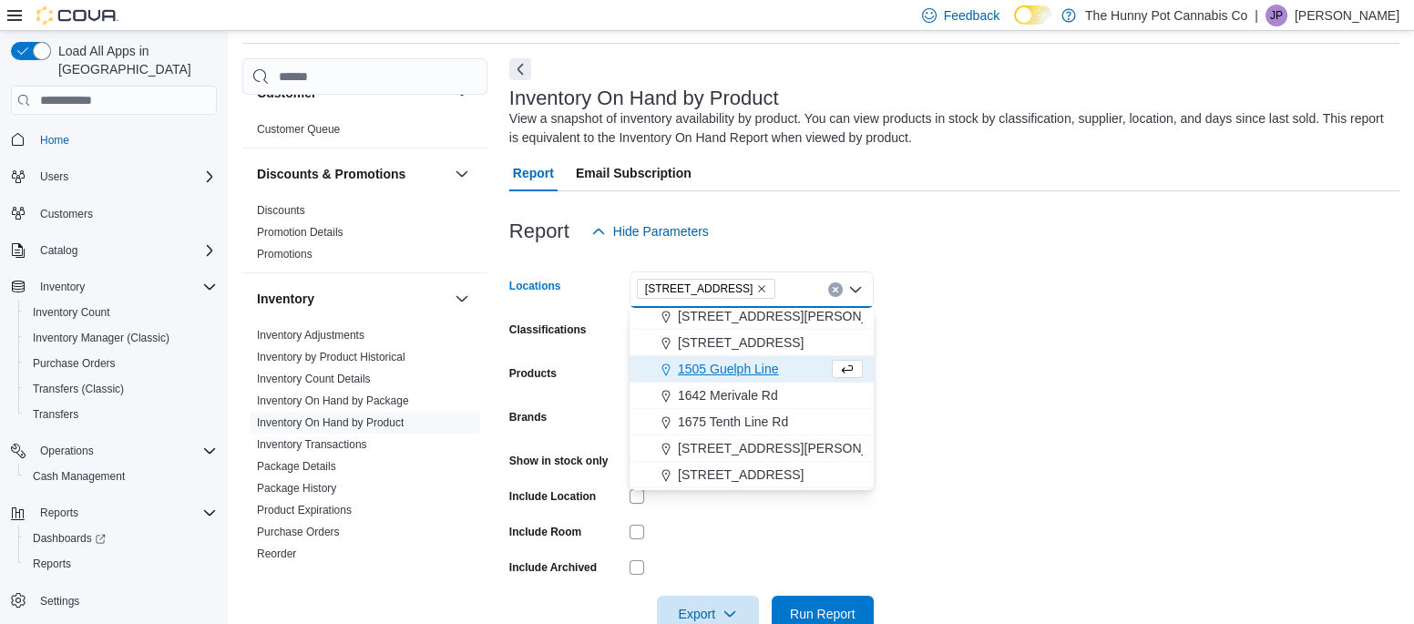
click at [721, 515] on form "Locations 145 Silver Reign Dr Combo box. Selected. 145 Silver Reign Dr. Press B…" at bounding box center [954, 441] width 890 height 383
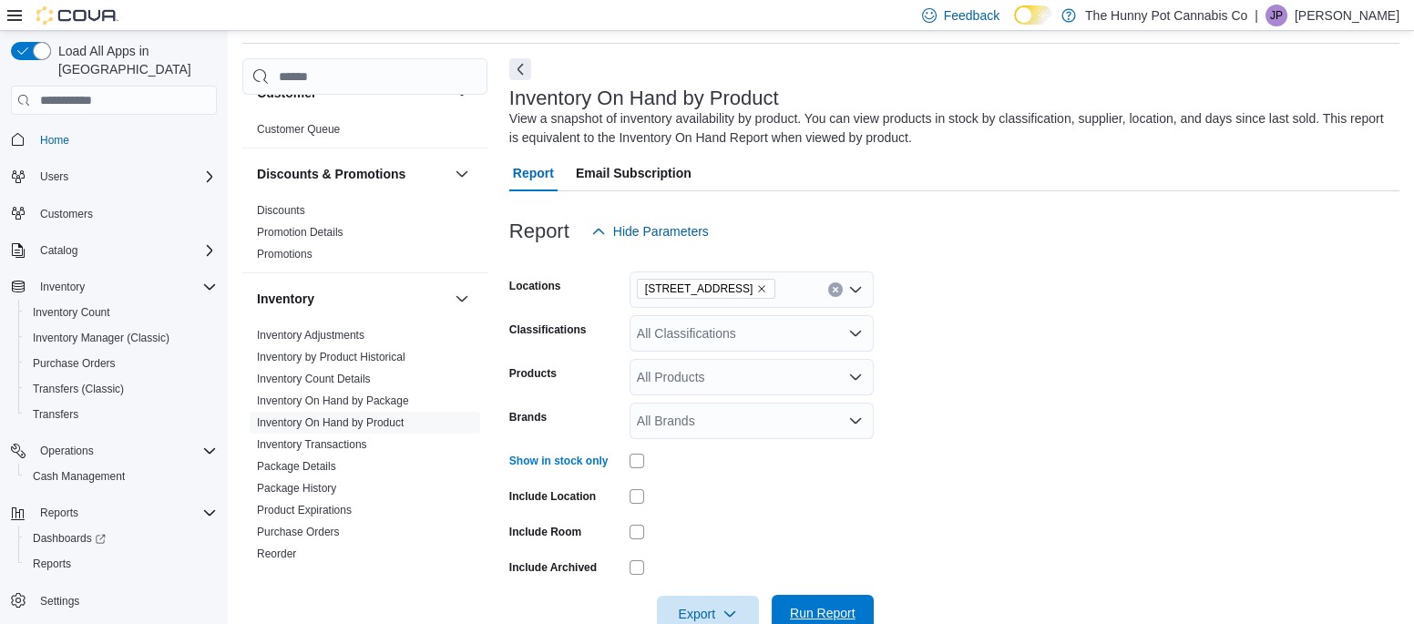
click at [795, 610] on span "Run Report" at bounding box center [823, 613] width 66 height 18
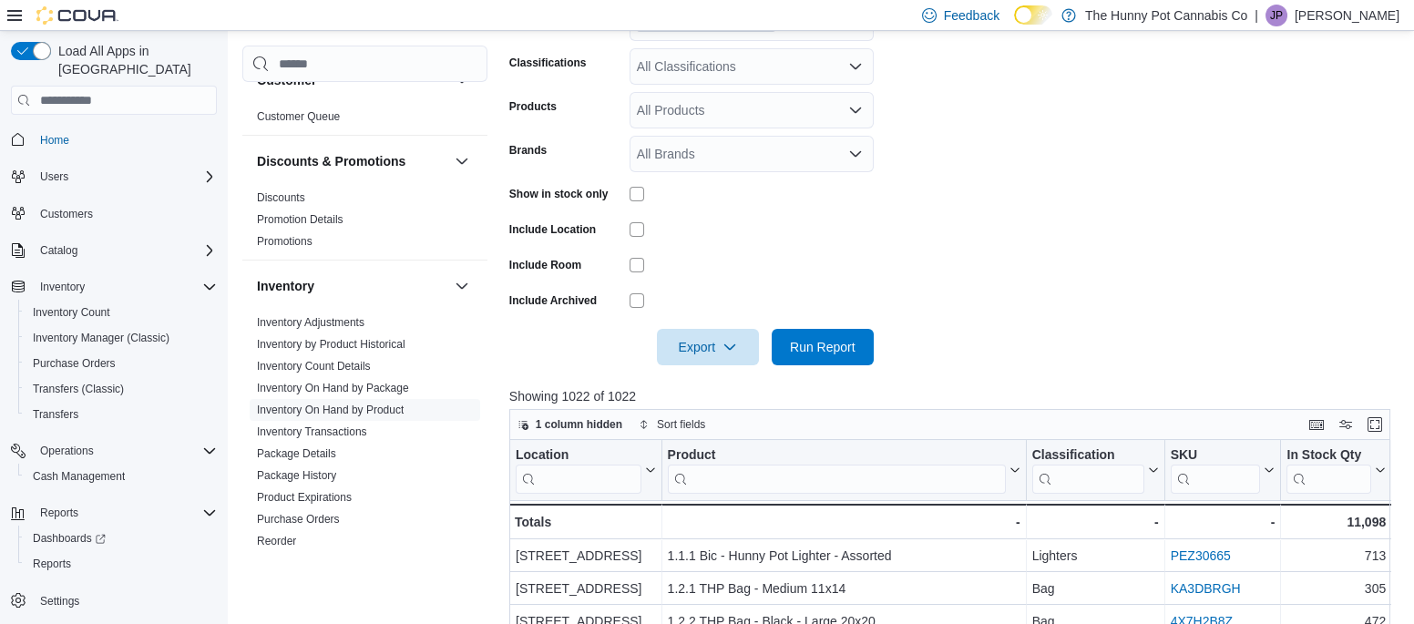
scroll to position [329, 0]
click at [706, 356] on span "Export" at bounding box center [708, 345] width 80 height 36
click at [709, 380] on span "Export to Excel" at bounding box center [711, 382] width 82 height 15
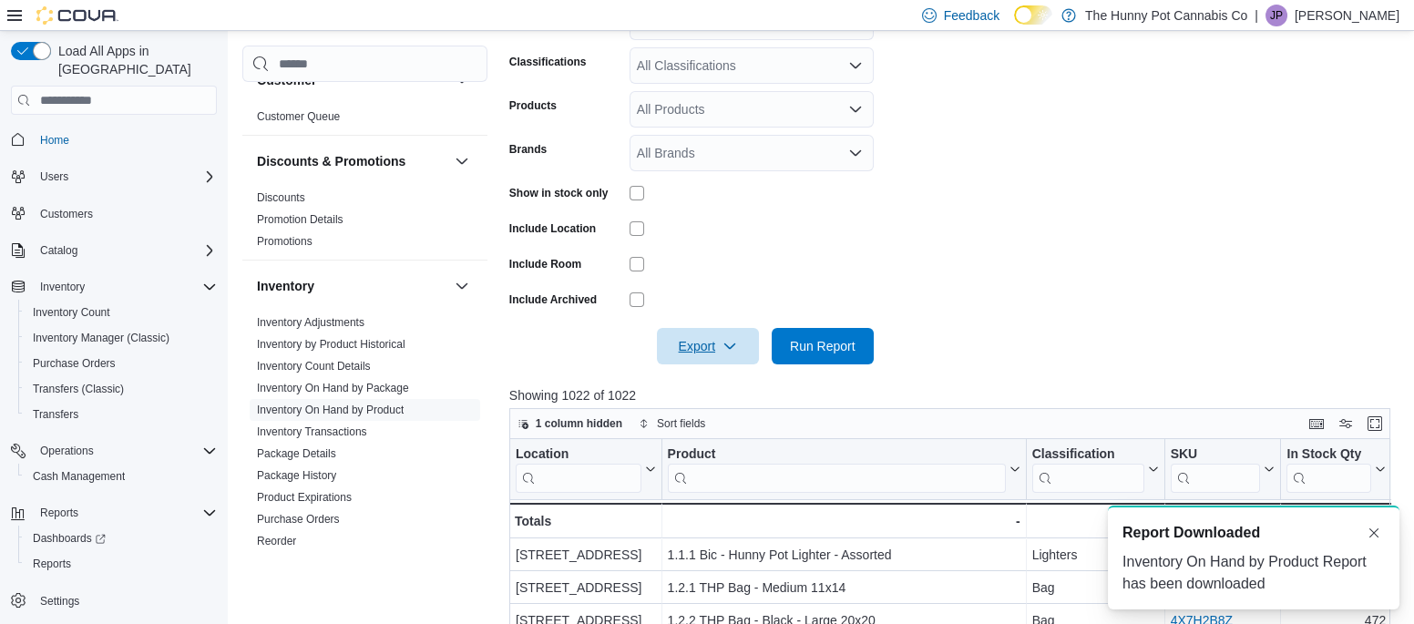
scroll to position [0, 0]
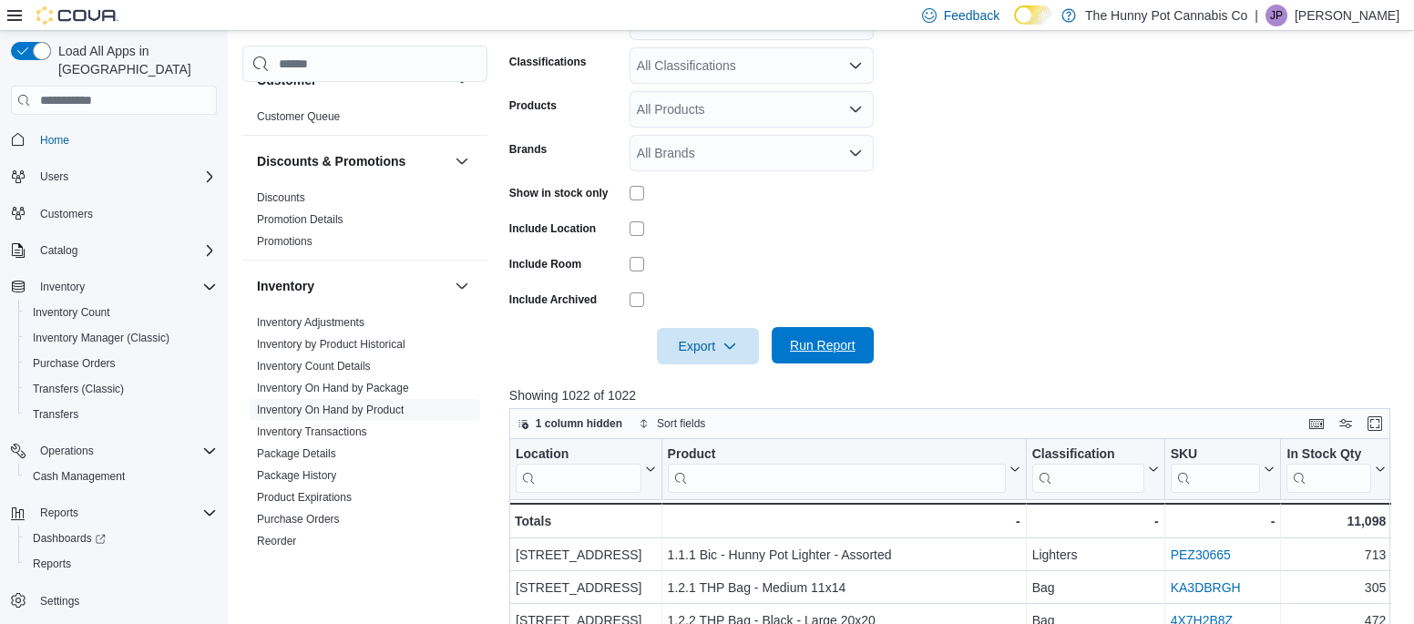
click at [795, 342] on span "Run Report" at bounding box center [823, 345] width 66 height 18
click at [713, 350] on span "Export" at bounding box center [708, 345] width 80 height 36
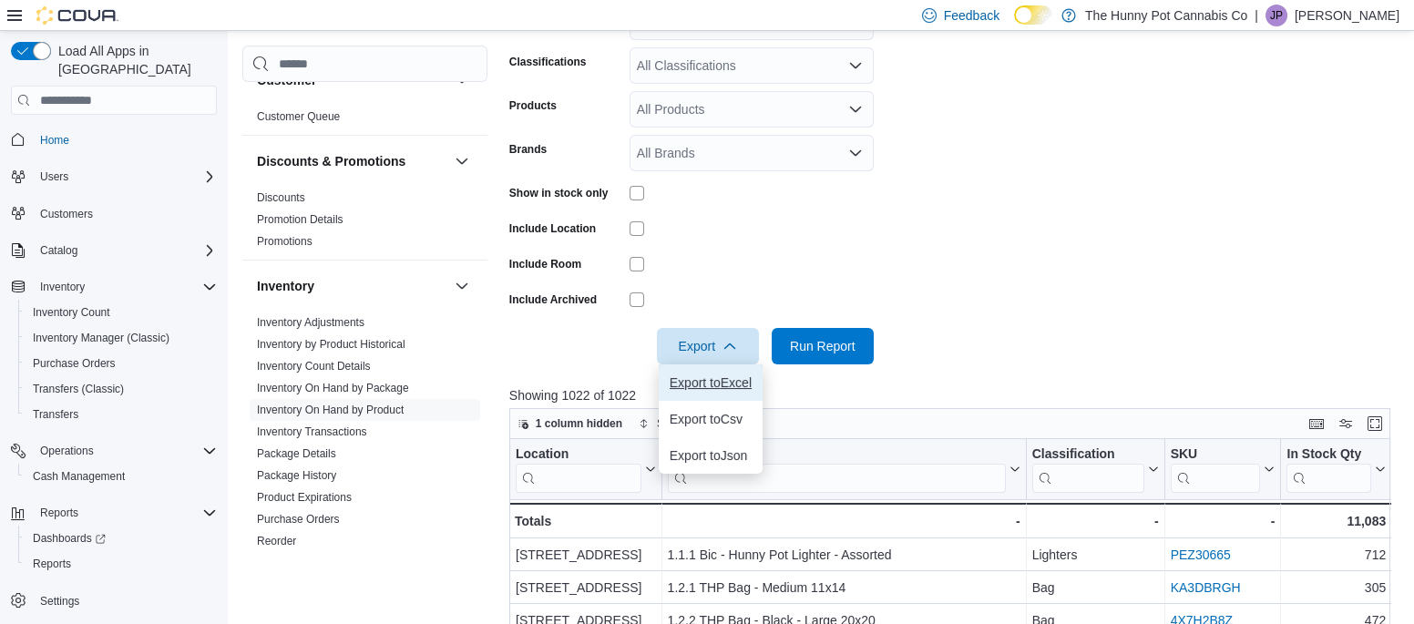
click at [724, 374] on button "Export to Excel" at bounding box center [711, 382] width 104 height 36
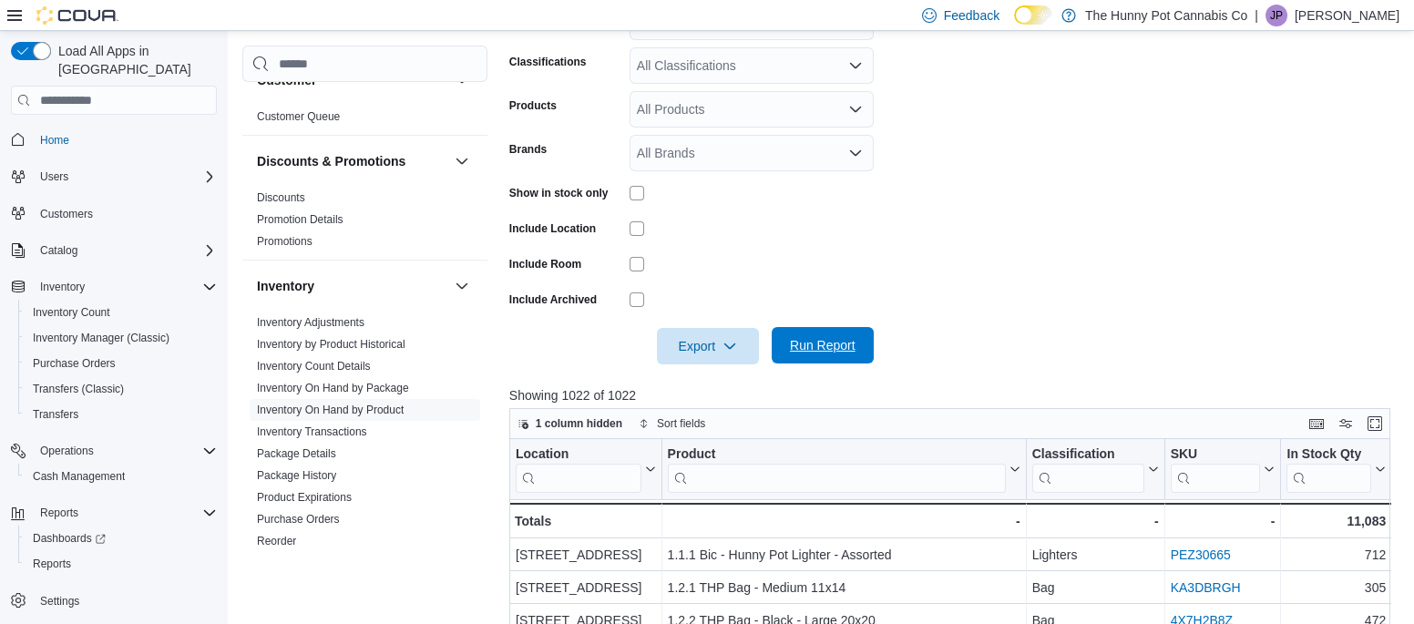
click at [828, 349] on span "Run Report" at bounding box center [823, 345] width 66 height 18
click at [694, 344] on span "Export" at bounding box center [708, 345] width 80 height 36
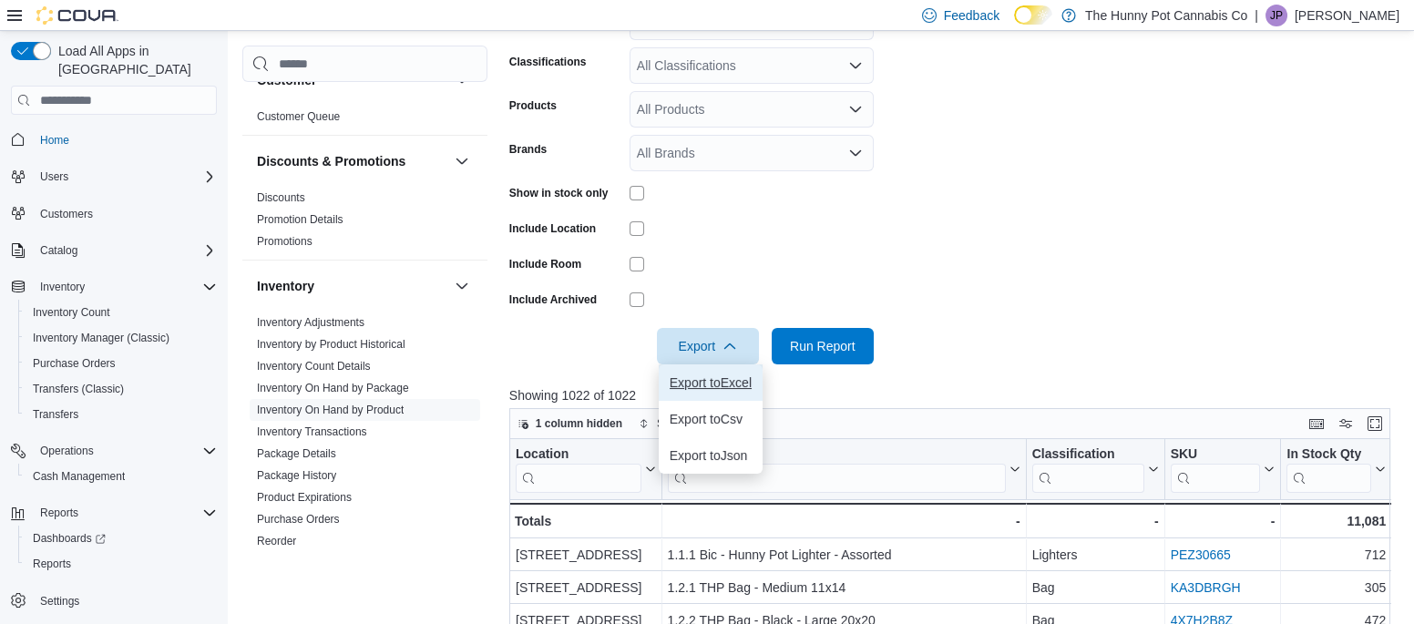
click at [710, 391] on button "Export to Excel" at bounding box center [711, 382] width 104 height 36
